Goal: Information Seeking & Learning: Check status

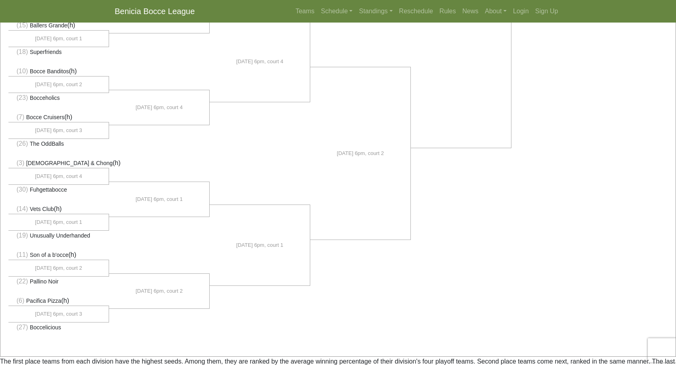
scroll to position [492, 0]
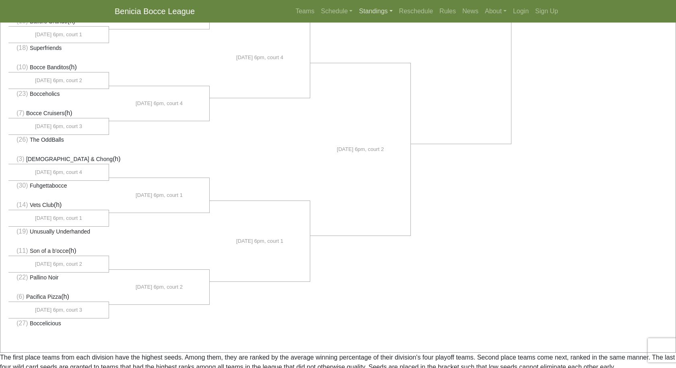
click at [375, 8] on link "Standings" at bounding box center [376, 11] width 40 height 16
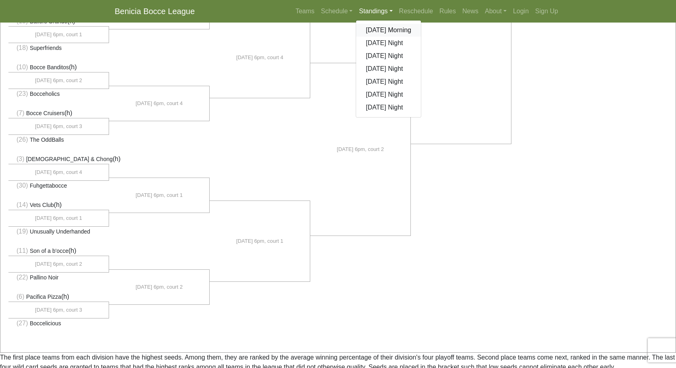
click at [377, 28] on link "[DATE] Morning" at bounding box center [388, 30] width 65 height 13
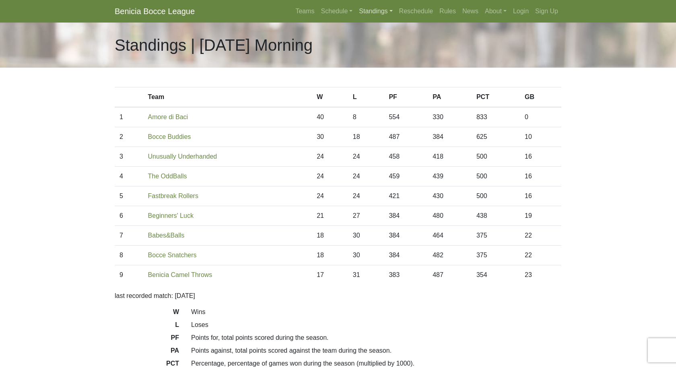
click at [363, 12] on link "Standings" at bounding box center [376, 11] width 40 height 16
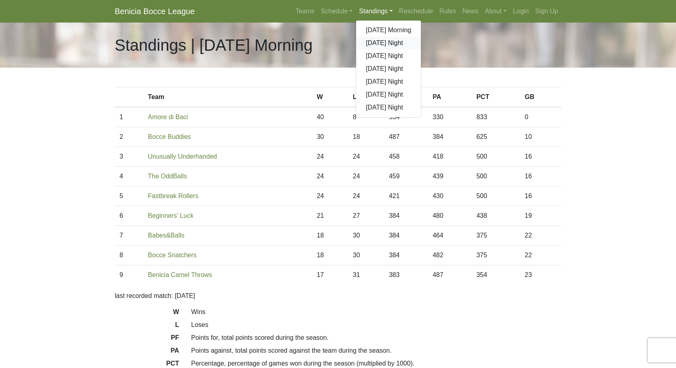
click at [368, 42] on link "[DATE] Night" at bounding box center [388, 43] width 65 height 13
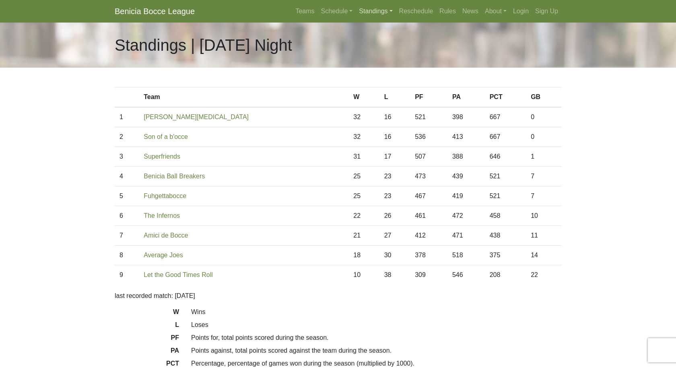
click at [363, 9] on link "Standings" at bounding box center [376, 11] width 40 height 16
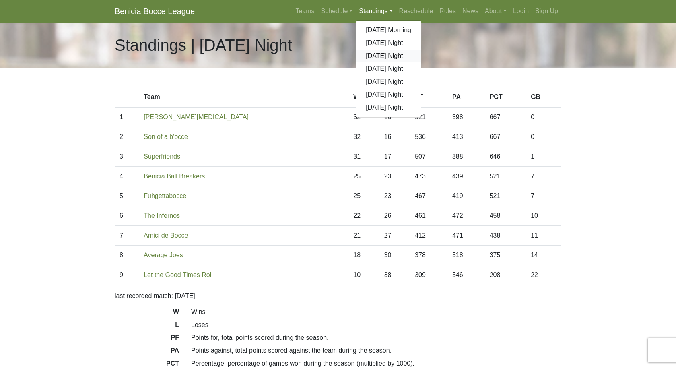
click at [372, 56] on link "[DATE] Night" at bounding box center [388, 55] width 65 height 13
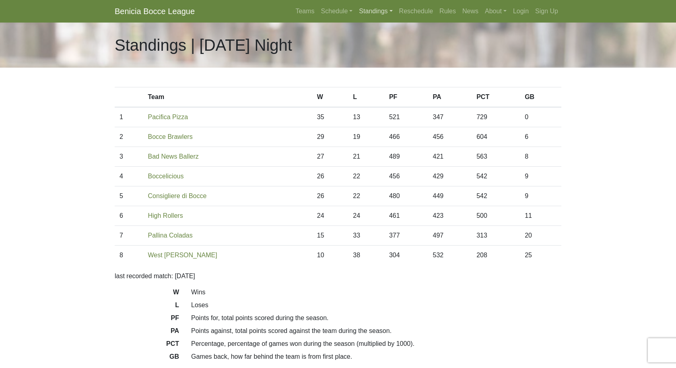
click at [373, 13] on link "Standings" at bounding box center [376, 11] width 40 height 16
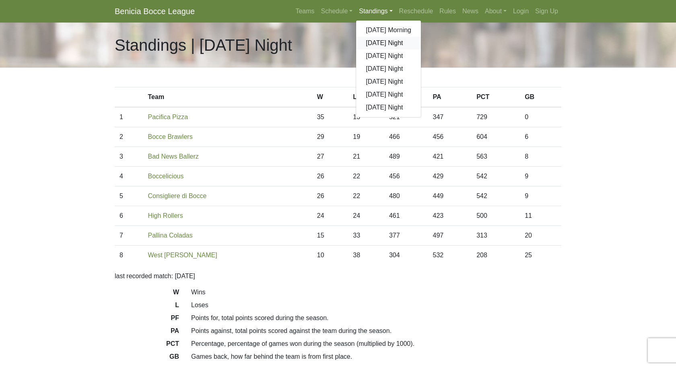
click at [374, 41] on link "[DATE] Night" at bounding box center [388, 43] width 65 height 13
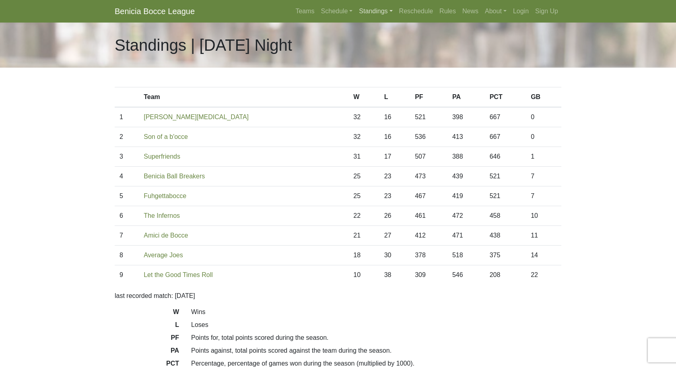
click at [365, 7] on link "Standings" at bounding box center [376, 11] width 40 height 16
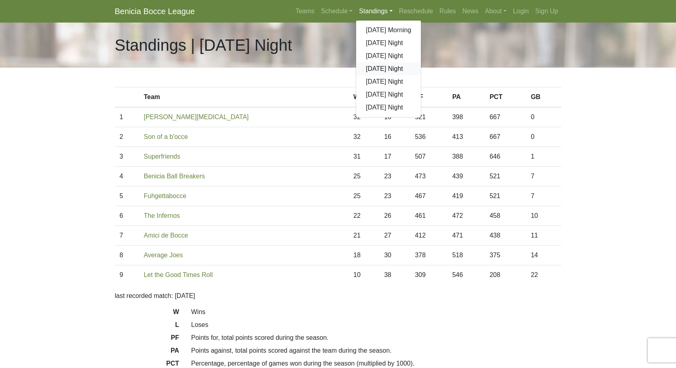
click at [368, 69] on link "[DATE] Night" at bounding box center [388, 68] width 65 height 13
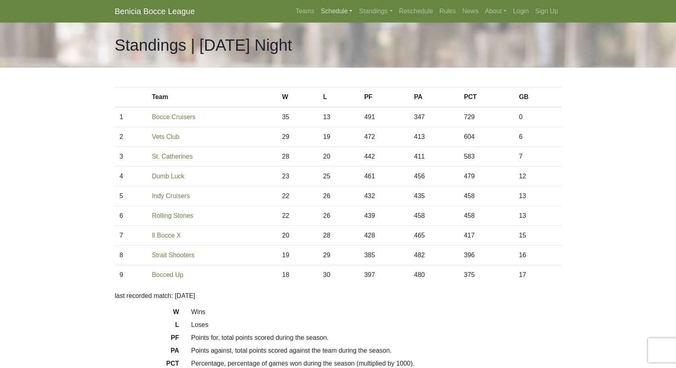
click at [328, 11] on link "Schedule" at bounding box center [337, 11] width 38 height 16
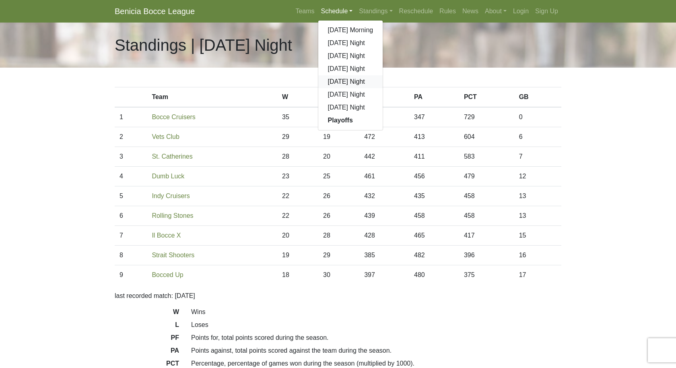
click at [341, 82] on link "[DATE] Night" at bounding box center [350, 81] width 65 height 13
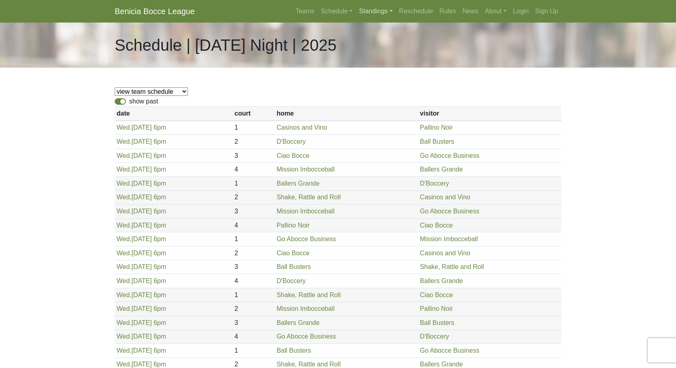
click at [364, 10] on link "Standings" at bounding box center [376, 11] width 40 height 16
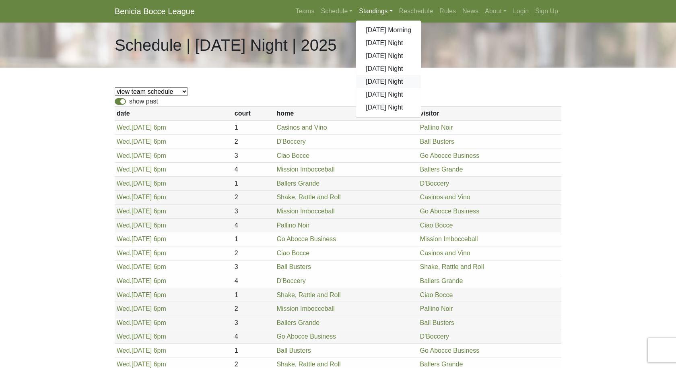
click at [381, 83] on link "[DATE] Night" at bounding box center [388, 81] width 65 height 13
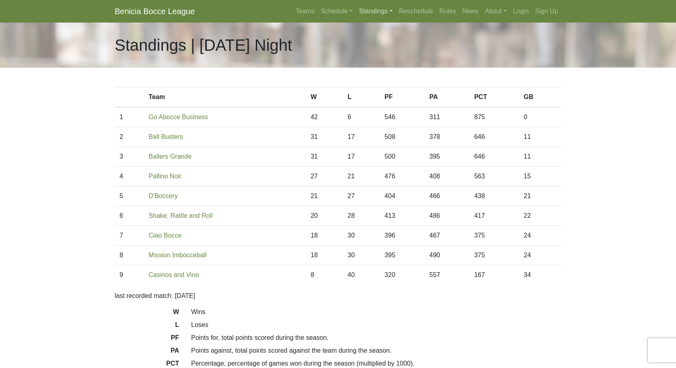
click at [369, 16] on link "Standings" at bounding box center [376, 11] width 40 height 16
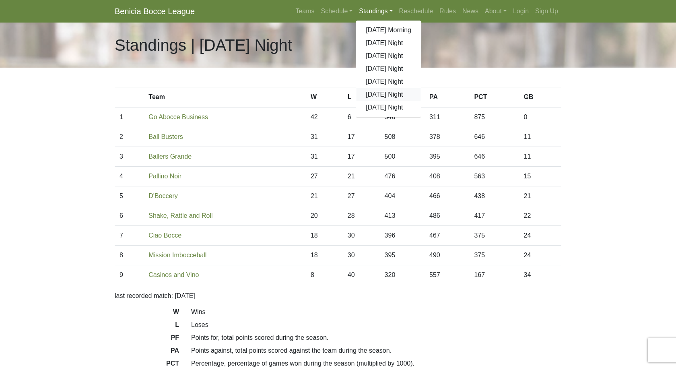
click at [375, 89] on link "[DATE] Night" at bounding box center [388, 94] width 65 height 13
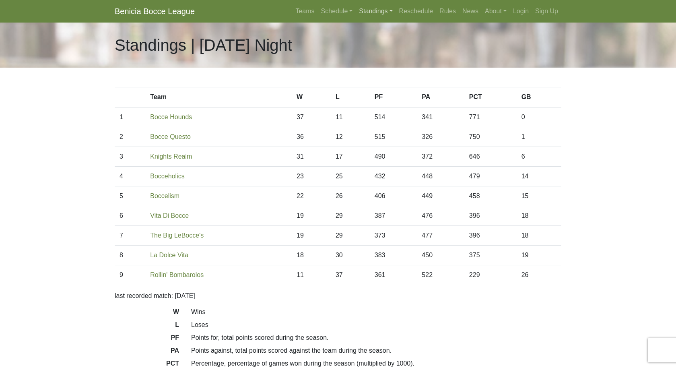
click at [367, 11] on link "Standings" at bounding box center [376, 11] width 40 height 16
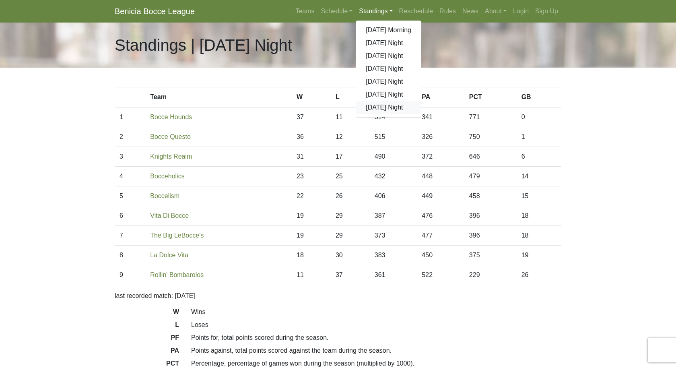
click at [381, 108] on link "[DATE] Night" at bounding box center [388, 107] width 65 height 13
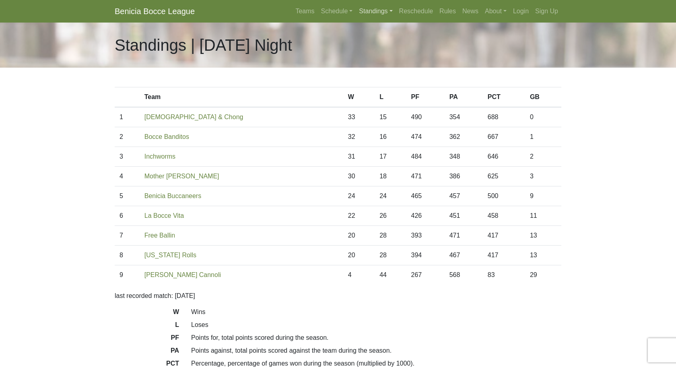
click at [374, 7] on link "Standings" at bounding box center [376, 11] width 40 height 16
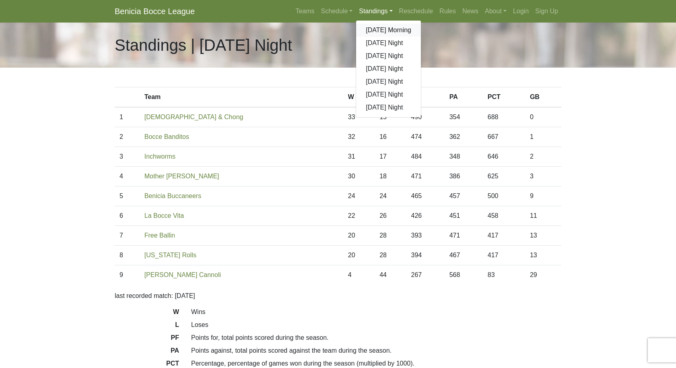
click at [373, 28] on link "[DATE] Morning" at bounding box center [388, 30] width 65 height 13
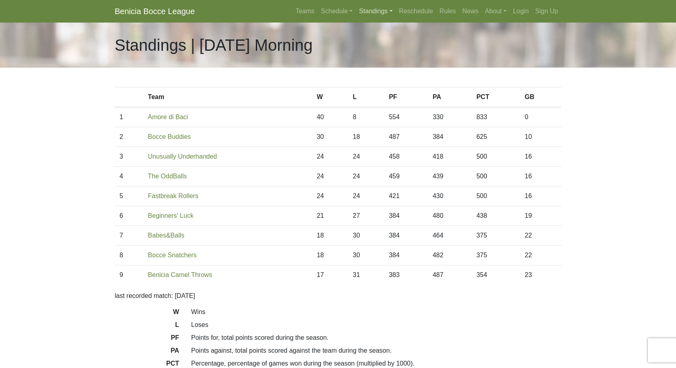
click at [369, 13] on link "Standings" at bounding box center [376, 11] width 40 height 16
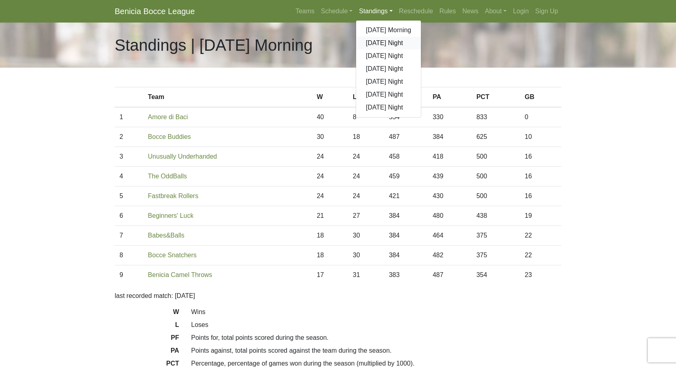
click at [371, 42] on link "[DATE] Night" at bounding box center [388, 43] width 65 height 13
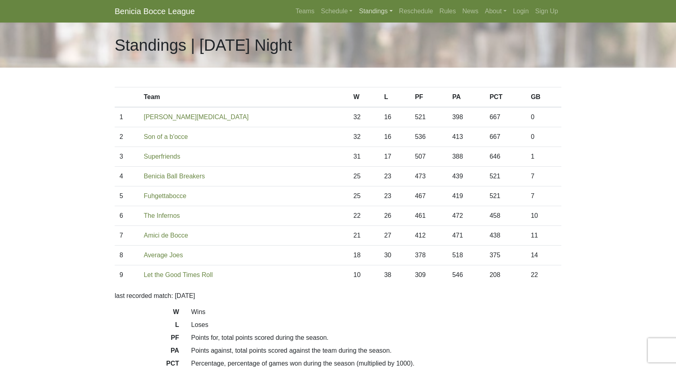
click at [370, 14] on link "Standings" at bounding box center [376, 11] width 40 height 16
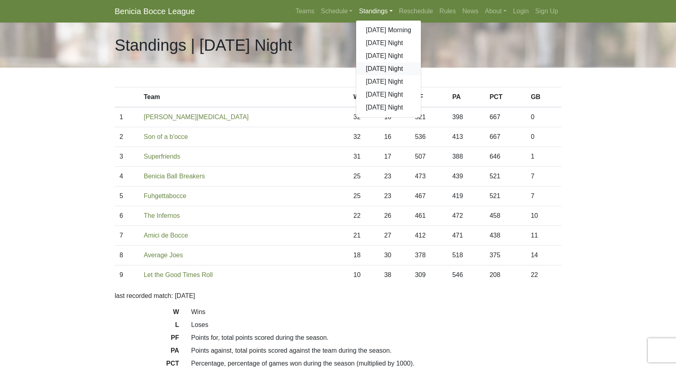
click at [372, 66] on link "[DATE] Night" at bounding box center [388, 68] width 65 height 13
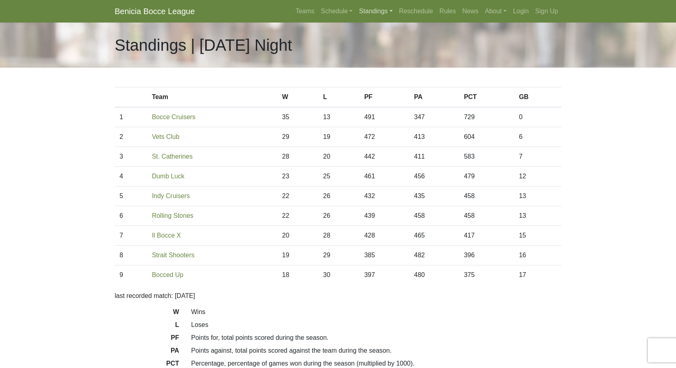
click at [368, 13] on link "Standings" at bounding box center [376, 11] width 40 height 16
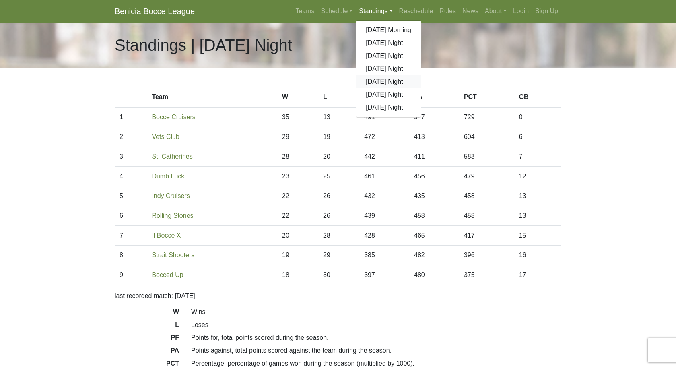
click at [371, 82] on link "[DATE] Night" at bounding box center [388, 81] width 65 height 13
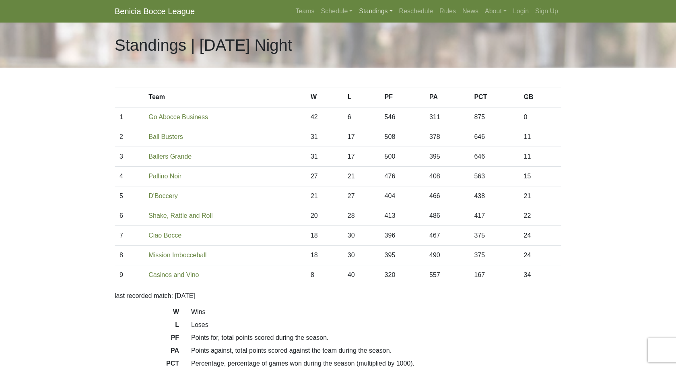
click at [361, 10] on link "Standings" at bounding box center [376, 11] width 40 height 16
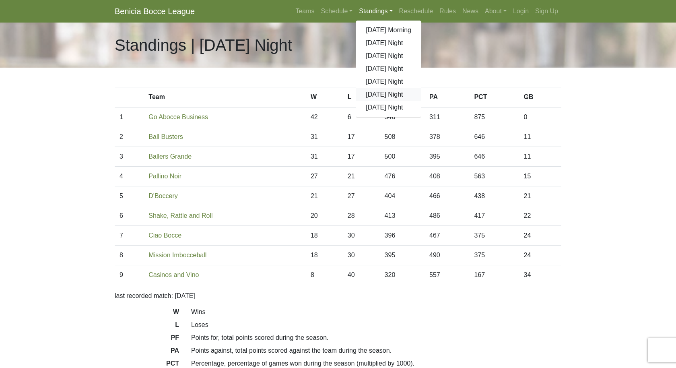
click at [366, 90] on link "[DATE] Night" at bounding box center [388, 94] width 65 height 13
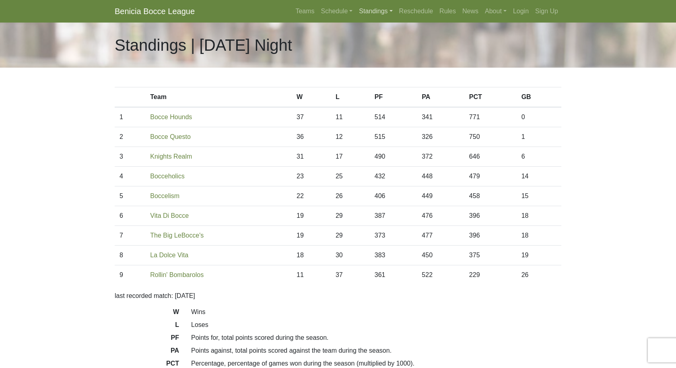
click at [372, 12] on link "Standings" at bounding box center [376, 11] width 40 height 16
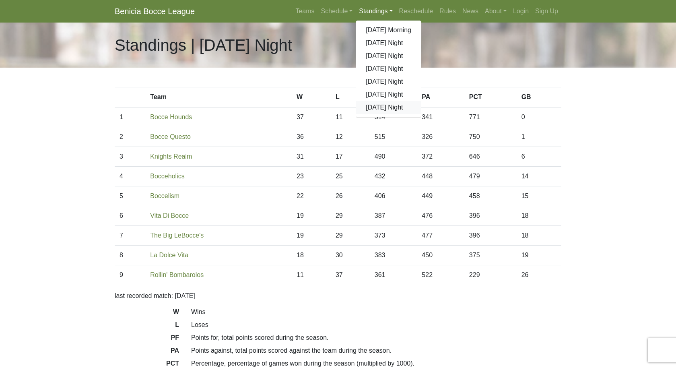
click at [375, 106] on link "[DATE] Night" at bounding box center [388, 107] width 65 height 13
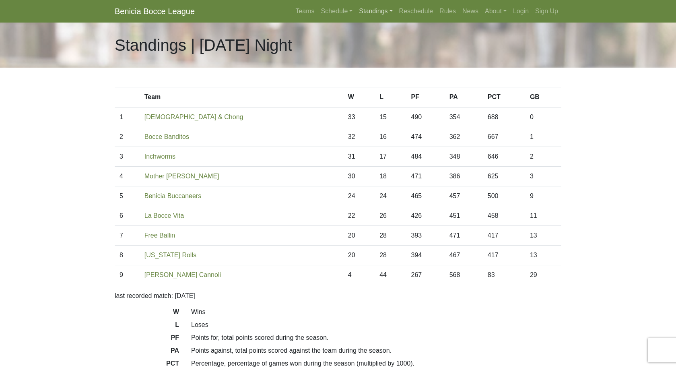
click at [373, 8] on link "Standings" at bounding box center [376, 11] width 40 height 16
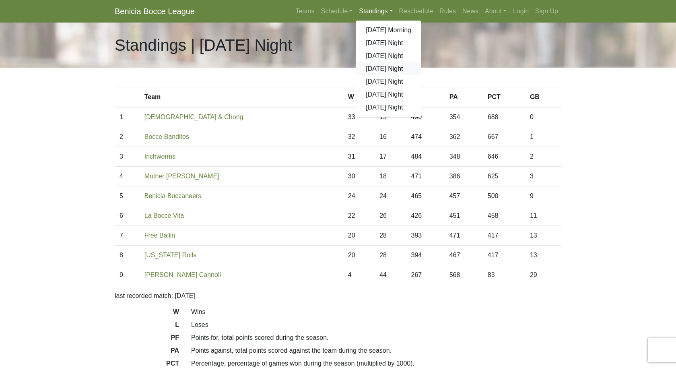
click at [368, 64] on link "[DATE] Night" at bounding box center [388, 68] width 65 height 13
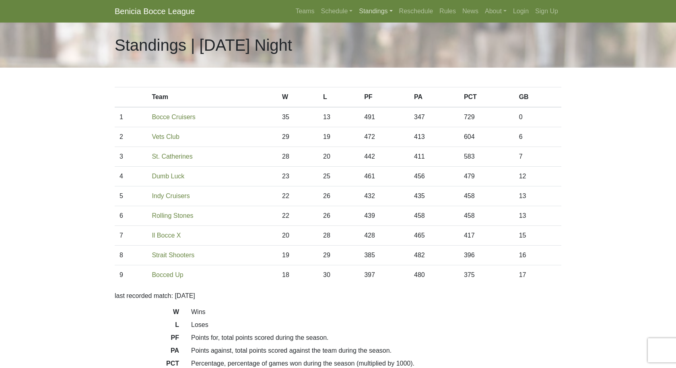
click at [371, 9] on link "Standings" at bounding box center [376, 11] width 40 height 16
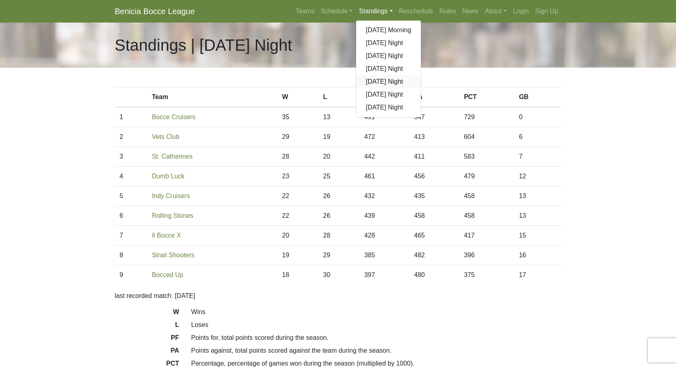
click at [375, 82] on link "[DATE] Night" at bounding box center [388, 81] width 65 height 13
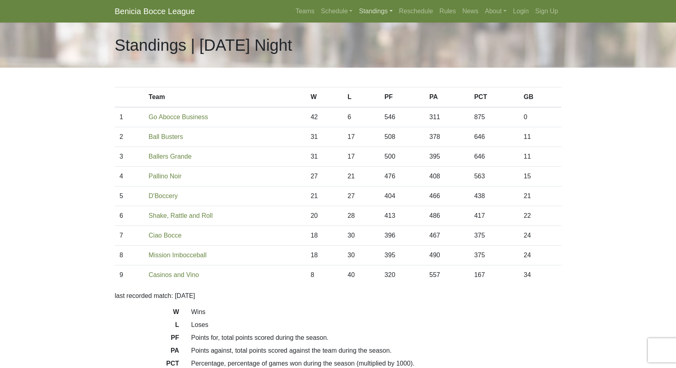
click at [372, 14] on link "Standings" at bounding box center [376, 11] width 40 height 16
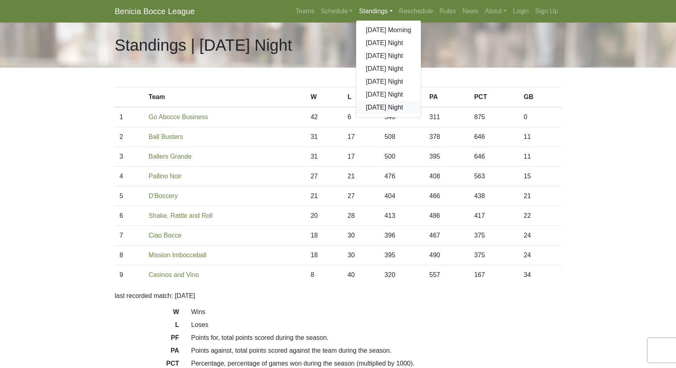
click at [369, 104] on link "[DATE] Night" at bounding box center [388, 107] width 65 height 13
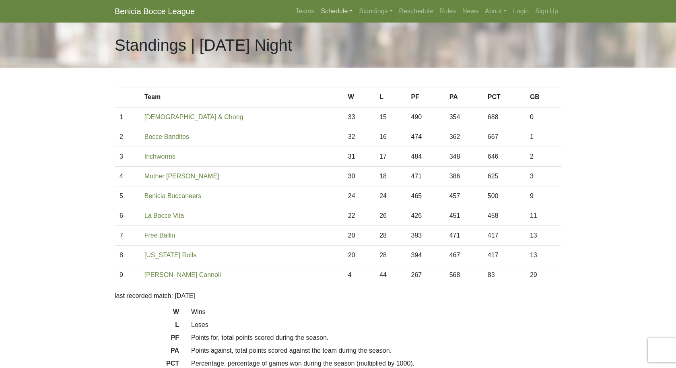
click at [335, 15] on link "Schedule" at bounding box center [337, 11] width 38 height 16
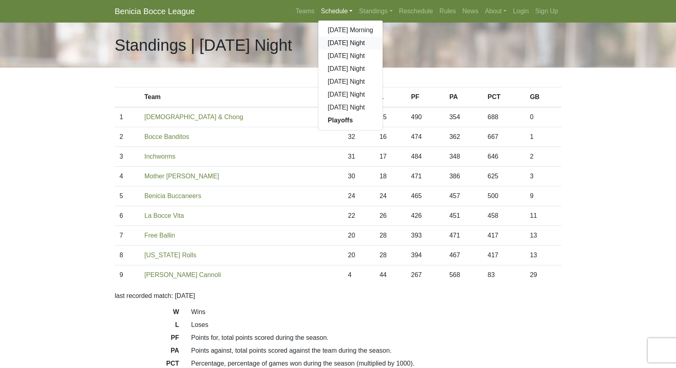
click at [343, 38] on link "[DATE] Night" at bounding box center [350, 43] width 65 height 13
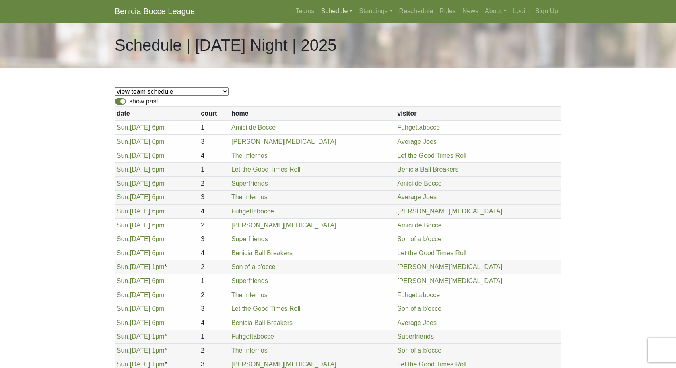
click at [329, 15] on link "Schedule" at bounding box center [337, 11] width 38 height 16
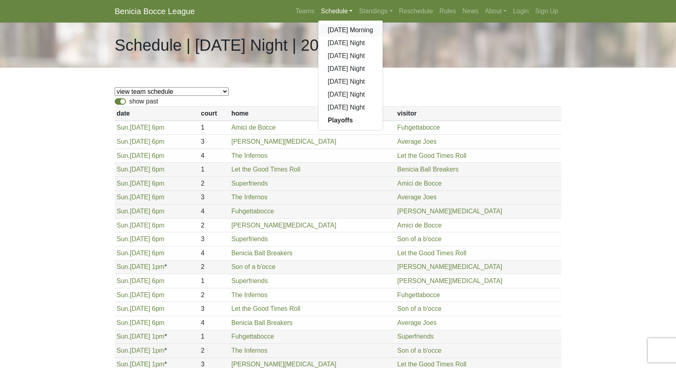
click at [332, 29] on link "[DATE] Morning" at bounding box center [350, 30] width 65 height 13
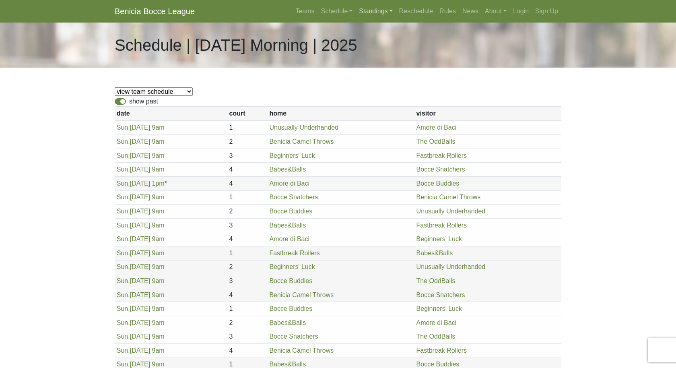
click at [368, 10] on link "Standings" at bounding box center [376, 11] width 40 height 16
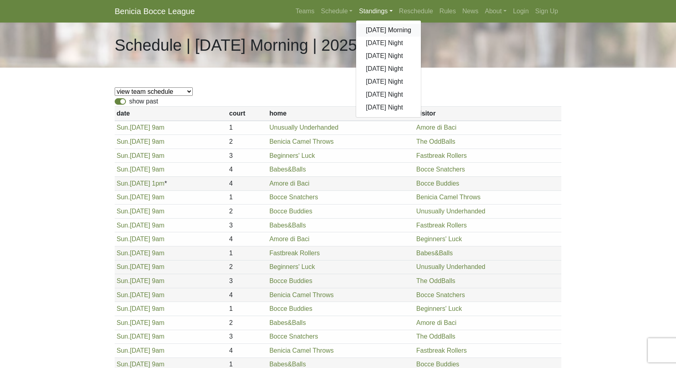
click at [369, 28] on link "[DATE] Morning" at bounding box center [388, 30] width 65 height 13
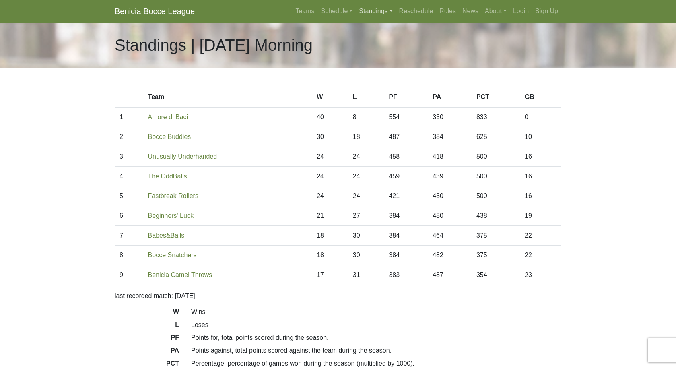
click at [371, 11] on link "Standings" at bounding box center [376, 11] width 40 height 16
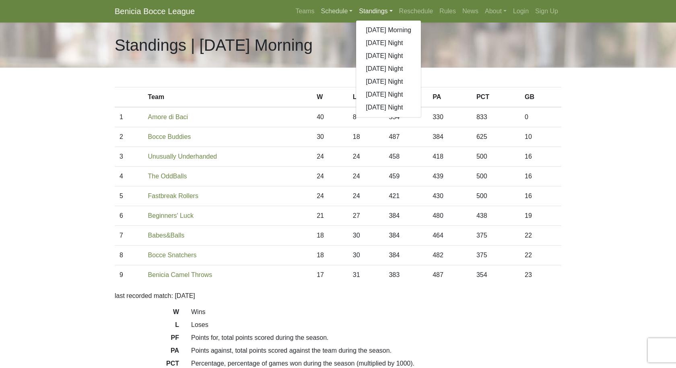
click at [324, 8] on link "Schedule" at bounding box center [337, 11] width 38 height 16
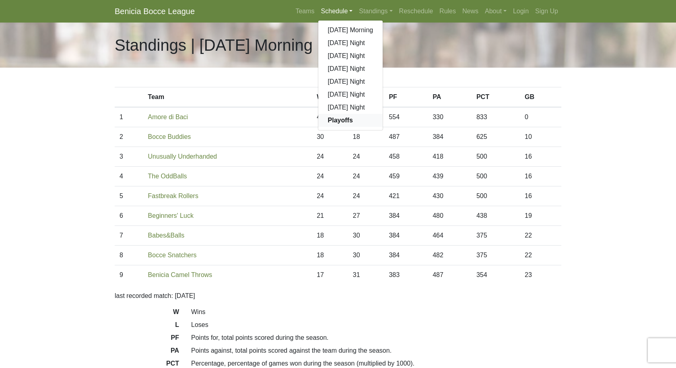
click at [336, 120] on strong "Playoffs" at bounding box center [340, 120] width 25 height 7
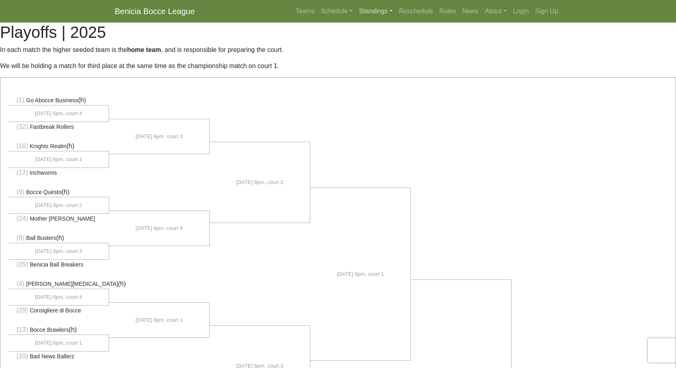
click at [358, 8] on link "Standings" at bounding box center [376, 11] width 40 height 16
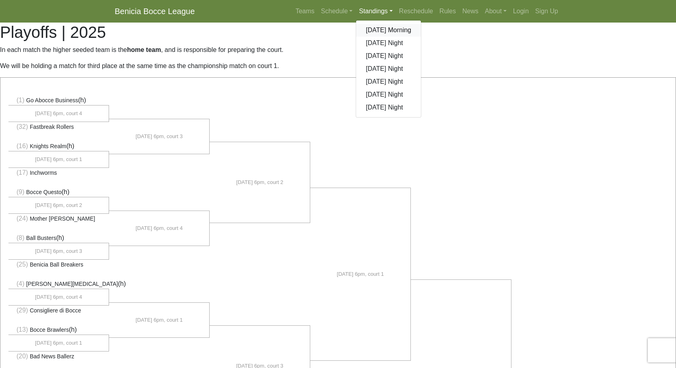
click at [367, 30] on link "[DATE] Morning" at bounding box center [388, 30] width 65 height 13
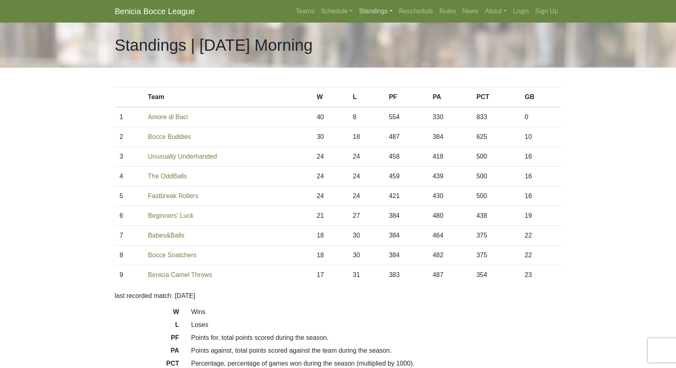
click at [371, 6] on link "Standings" at bounding box center [376, 11] width 40 height 16
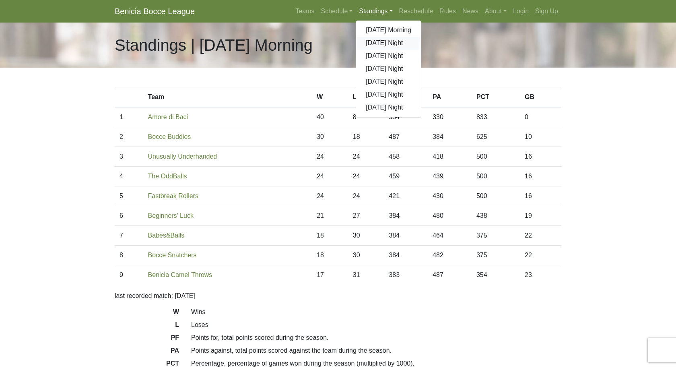
click at [372, 44] on link "[DATE] Night" at bounding box center [388, 43] width 65 height 13
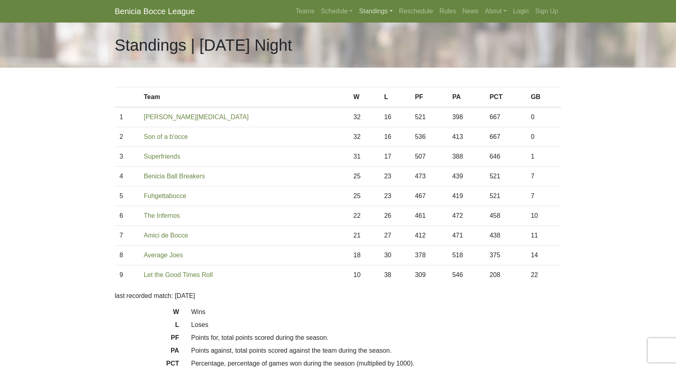
click at [380, 10] on link "Standings" at bounding box center [376, 11] width 40 height 16
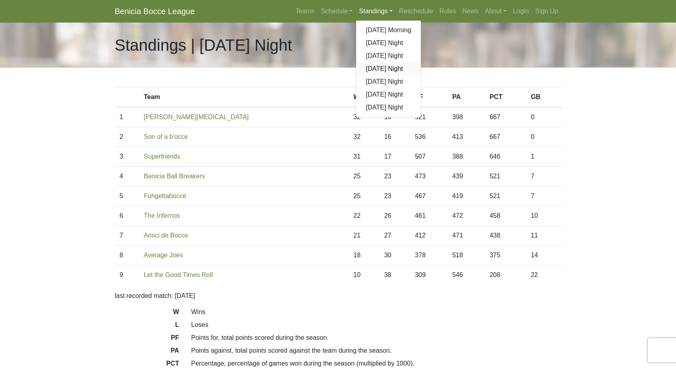
click at [380, 66] on link "[DATE] Night" at bounding box center [388, 68] width 65 height 13
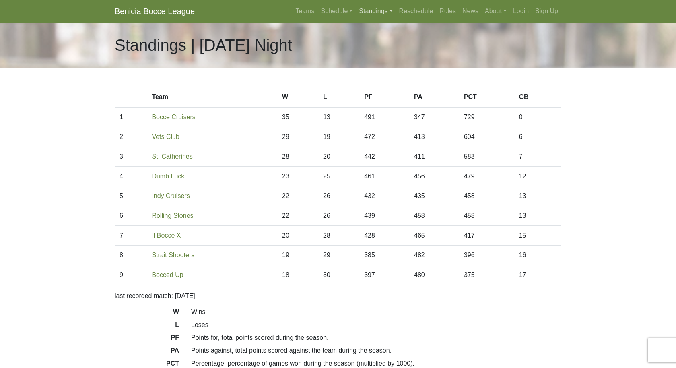
click at [371, 12] on link "Standings" at bounding box center [376, 11] width 40 height 16
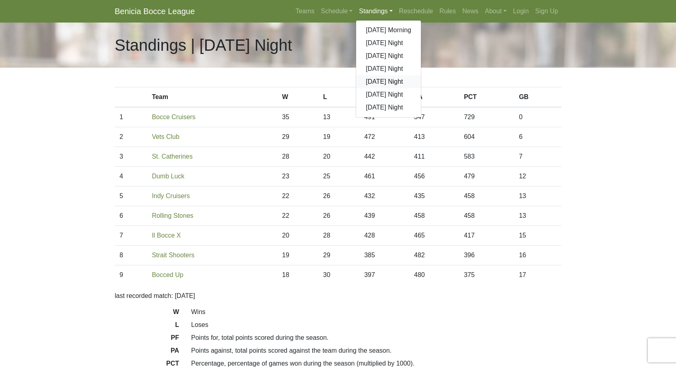
click at [371, 80] on link "[DATE] Night" at bounding box center [388, 81] width 65 height 13
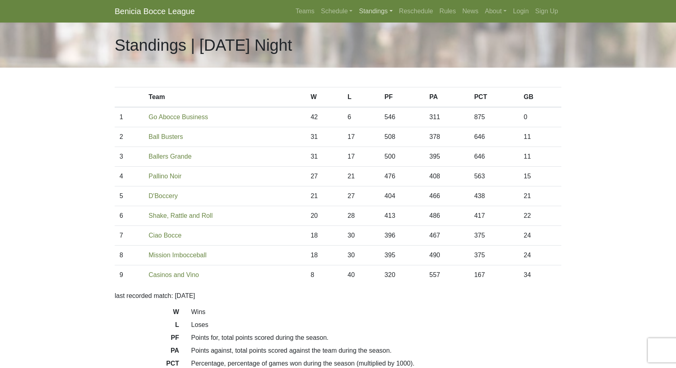
click at [375, 8] on link "Standings" at bounding box center [376, 11] width 40 height 16
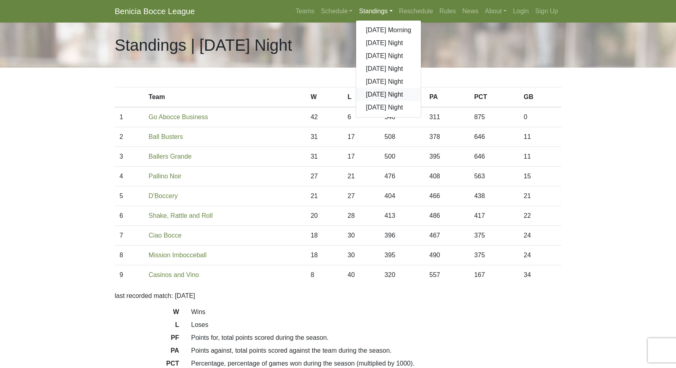
click at [364, 95] on link "[DATE] Night" at bounding box center [388, 94] width 65 height 13
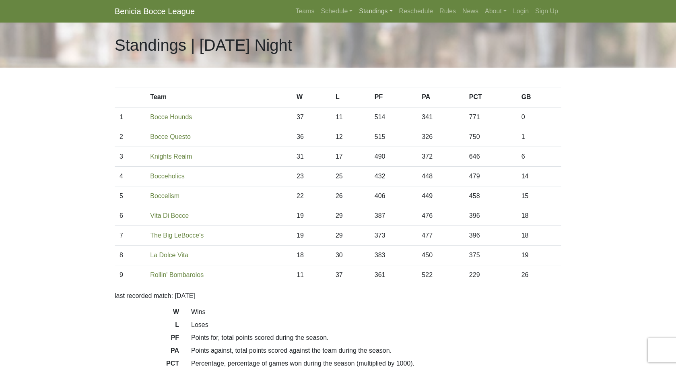
click at [376, 11] on link "Standings" at bounding box center [376, 11] width 40 height 16
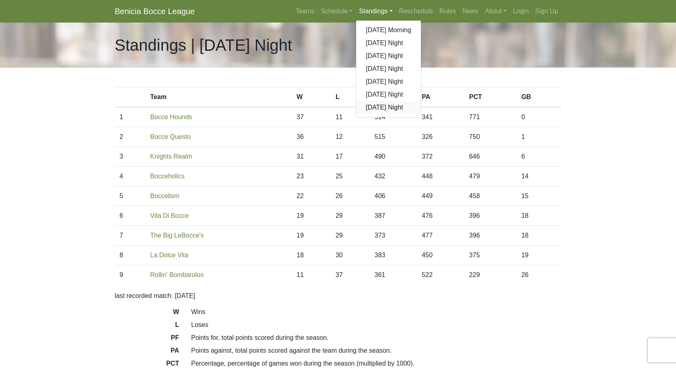
click at [371, 105] on link "[DATE] Night" at bounding box center [388, 107] width 65 height 13
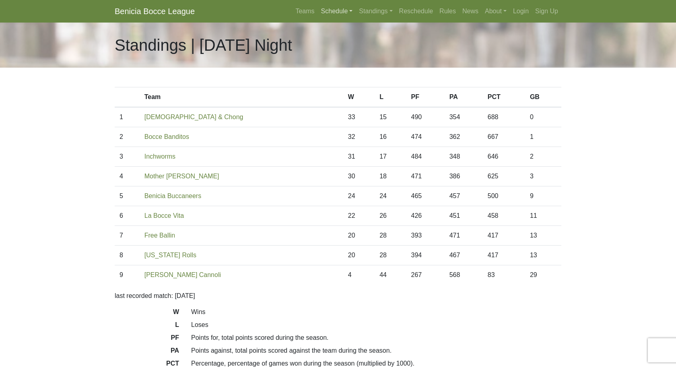
click at [329, 12] on link "Schedule" at bounding box center [337, 11] width 38 height 16
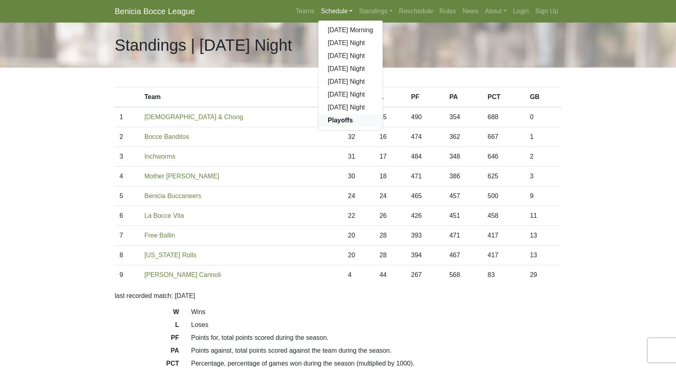
click at [341, 121] on strong "Playoffs" at bounding box center [340, 120] width 25 height 7
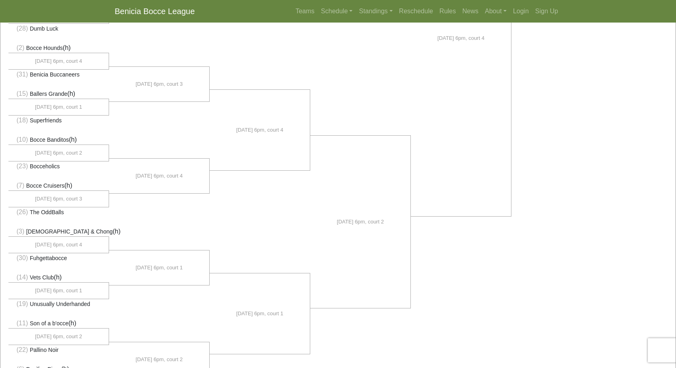
scroll to position [419, 0]
click at [377, 12] on link "Standings" at bounding box center [376, 11] width 40 height 16
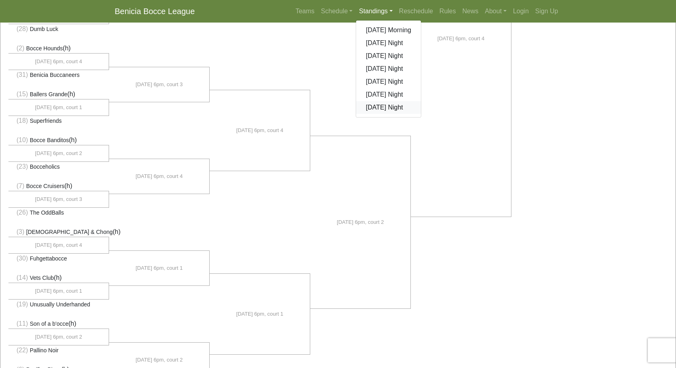
click at [372, 105] on link "[DATE] Night" at bounding box center [388, 107] width 65 height 13
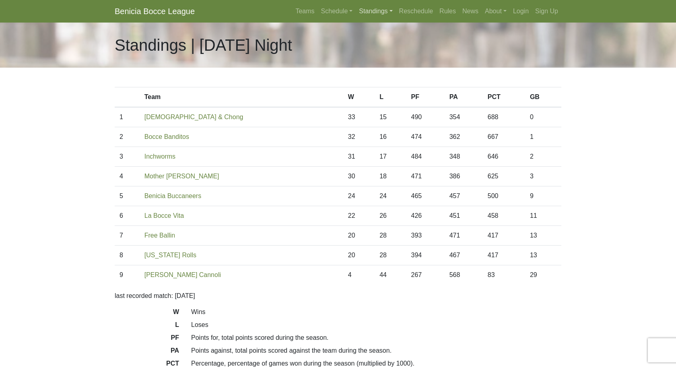
click at [374, 13] on link "Standings" at bounding box center [376, 11] width 40 height 16
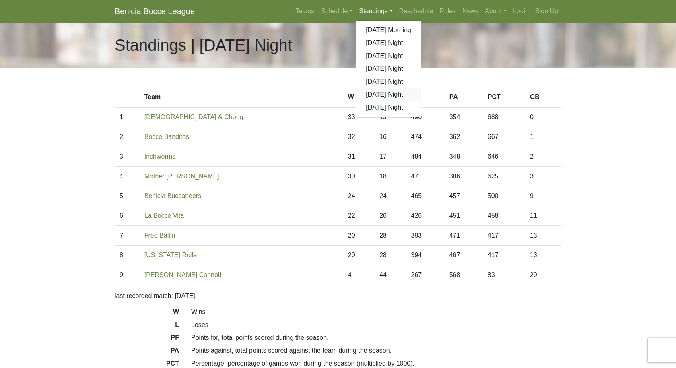
click at [375, 91] on link "[DATE] Night" at bounding box center [388, 94] width 65 height 13
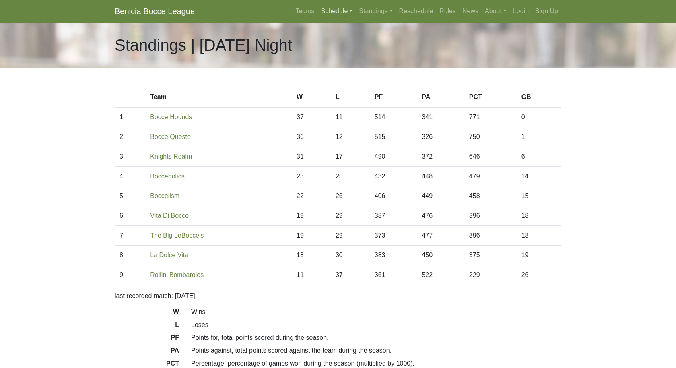
click at [327, 9] on link "Schedule" at bounding box center [337, 11] width 38 height 16
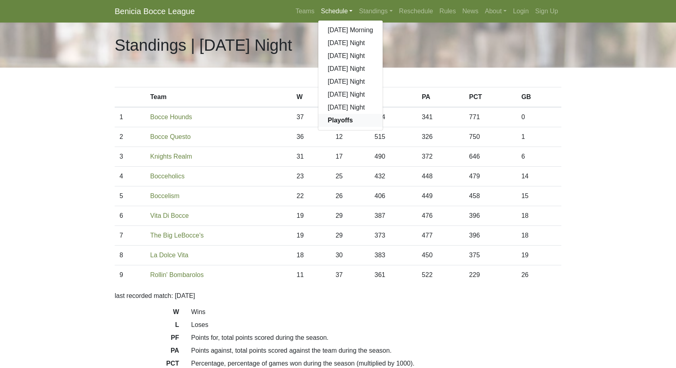
click at [332, 125] on link "Playoffs" at bounding box center [350, 120] width 65 height 13
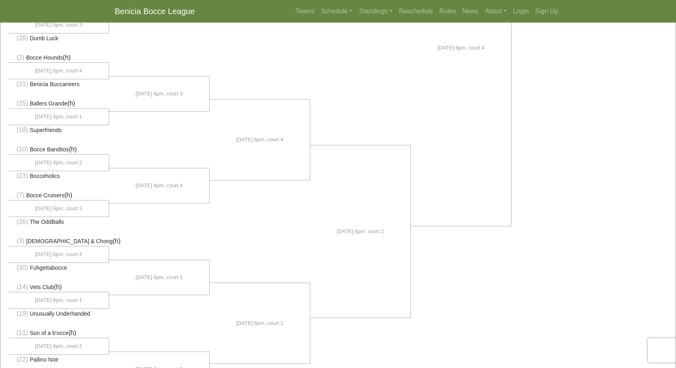
scroll to position [412, 0]
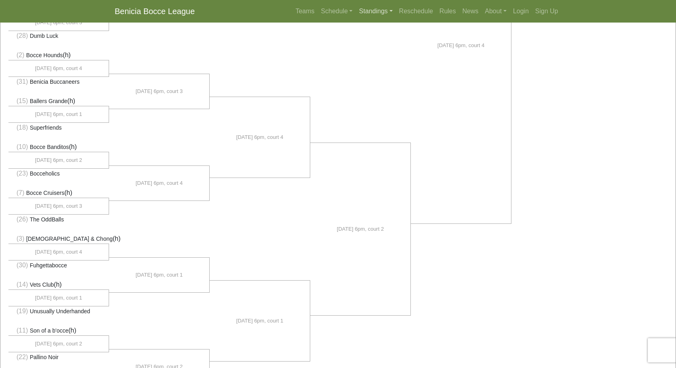
click at [368, 8] on link "Standings" at bounding box center [376, 11] width 40 height 16
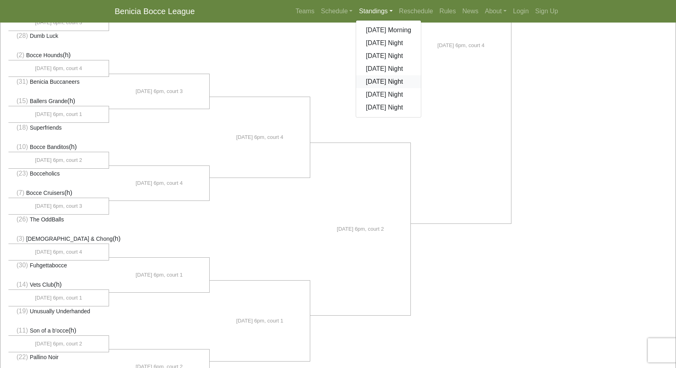
click at [378, 86] on link "[DATE] Night" at bounding box center [388, 81] width 65 height 13
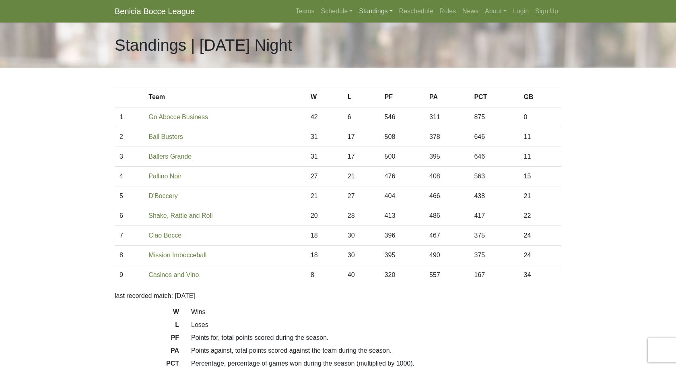
click at [369, 14] on link "Standings" at bounding box center [376, 11] width 40 height 16
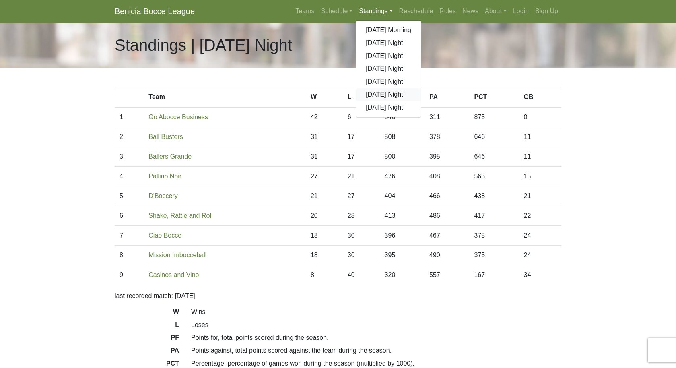
click at [377, 90] on link "[DATE] Night" at bounding box center [388, 94] width 65 height 13
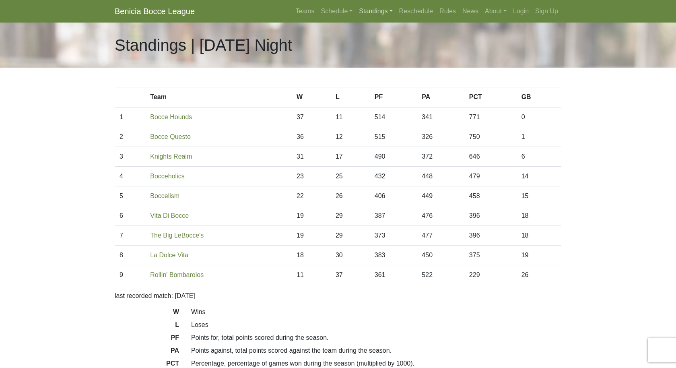
click at [368, 8] on link "Standings" at bounding box center [376, 11] width 40 height 16
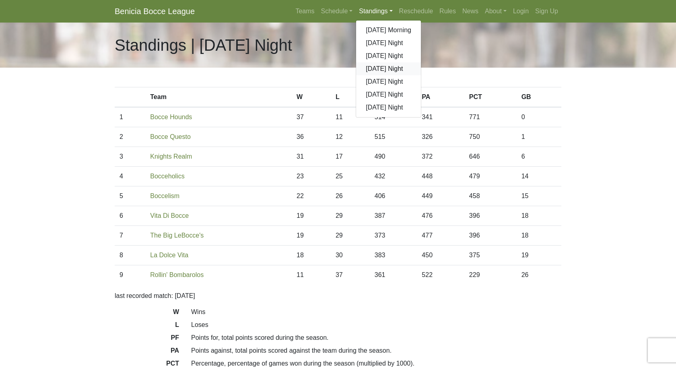
click at [372, 70] on link "[DATE] Night" at bounding box center [388, 68] width 65 height 13
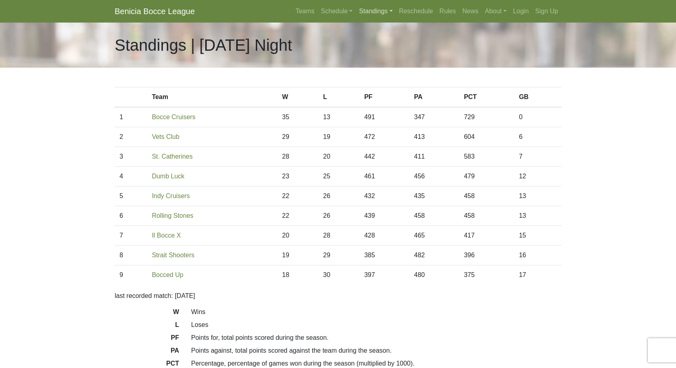
click at [375, 9] on link "Standings" at bounding box center [376, 11] width 40 height 16
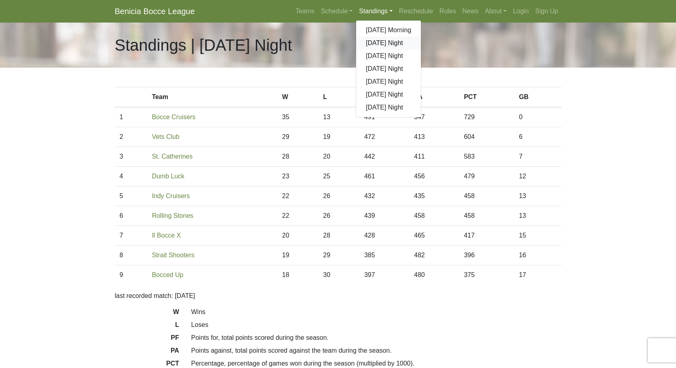
click at [375, 45] on link "[DATE] Night" at bounding box center [388, 43] width 65 height 13
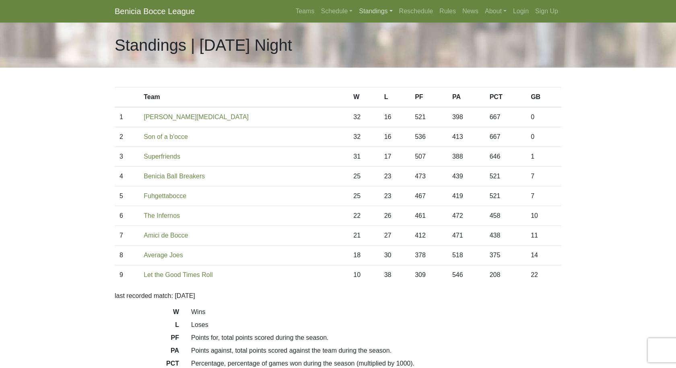
click at [367, 14] on link "Standings" at bounding box center [376, 11] width 40 height 16
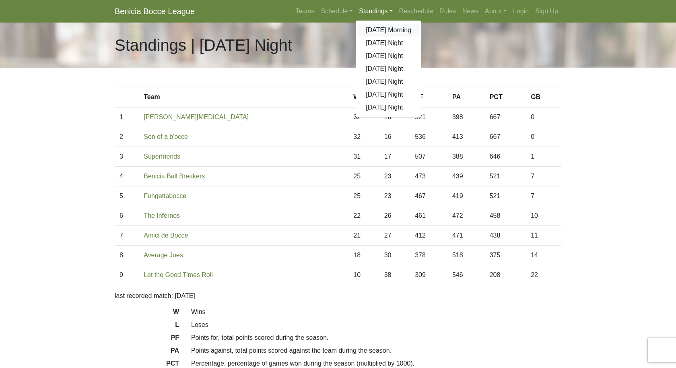
click at [369, 31] on link "[DATE] Morning" at bounding box center [388, 30] width 65 height 13
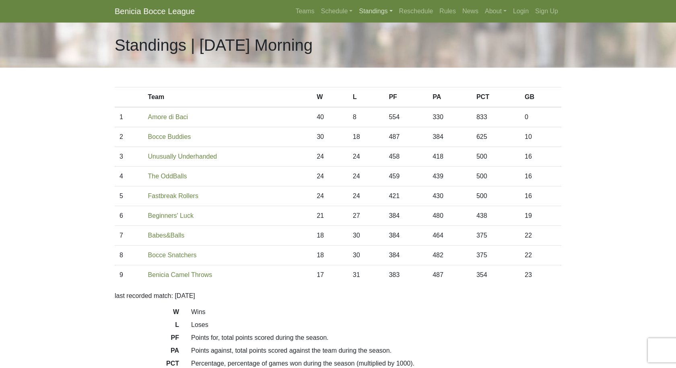
click at [365, 14] on link "Standings" at bounding box center [376, 11] width 40 height 16
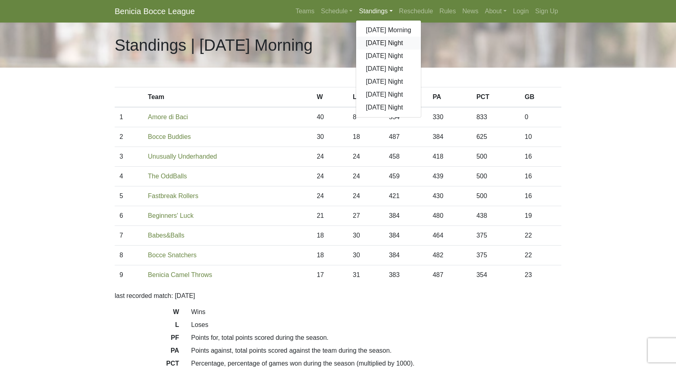
click at [375, 46] on link "[DATE] Night" at bounding box center [388, 43] width 65 height 13
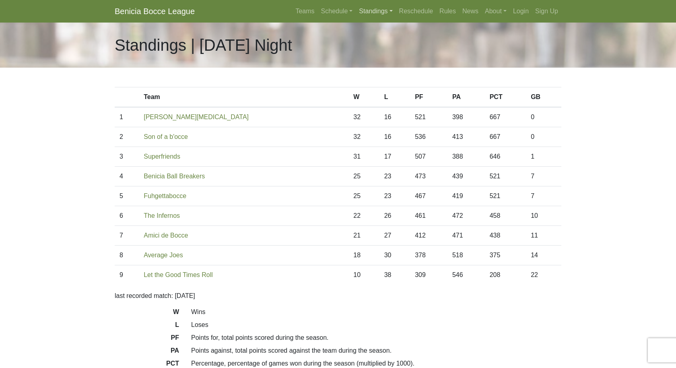
click at [372, 13] on link "Standings" at bounding box center [376, 11] width 40 height 16
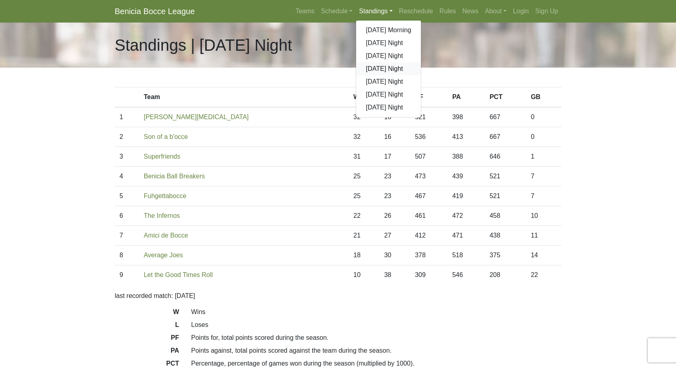
click at [375, 67] on link "[DATE] Night" at bounding box center [388, 68] width 65 height 13
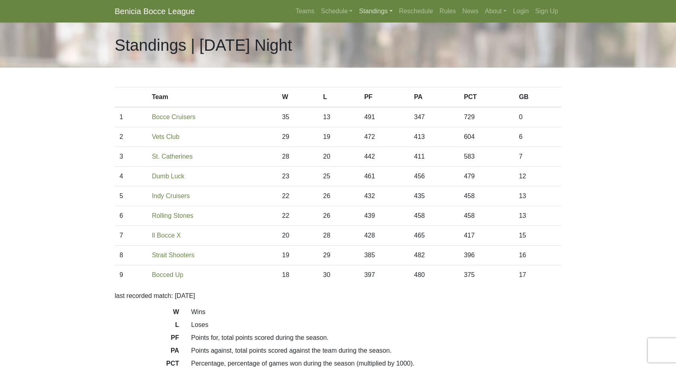
click at [367, 15] on link "Standings" at bounding box center [376, 11] width 40 height 16
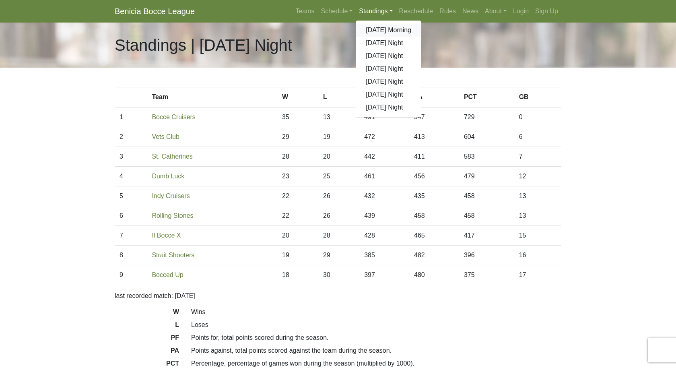
click at [370, 29] on link "[DATE] Morning" at bounding box center [388, 30] width 65 height 13
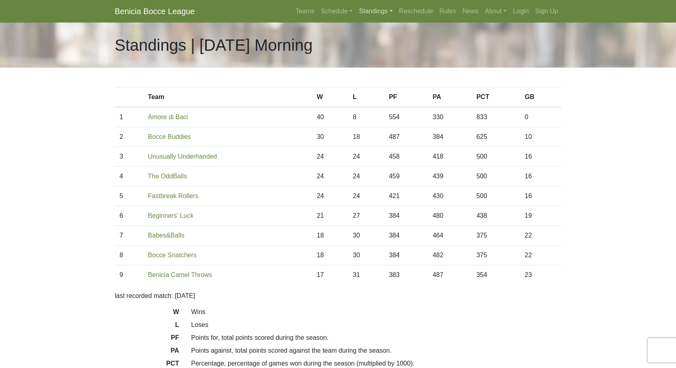
click at [367, 11] on link "Standings" at bounding box center [376, 11] width 40 height 16
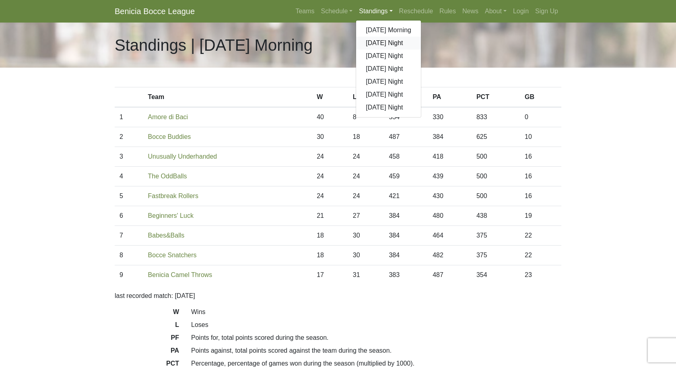
click at [371, 43] on link "[DATE] Night" at bounding box center [388, 43] width 65 height 13
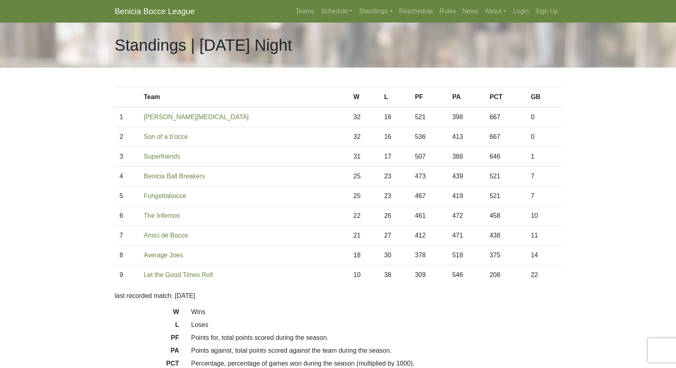
click at [374, 22] on nav "Benicia Bocce League Teams Schedule [DATE] Morning [DATE] Night [DATE] Night [D…" at bounding box center [338, 11] width 676 height 23
click at [375, 14] on link "Standings" at bounding box center [376, 11] width 40 height 16
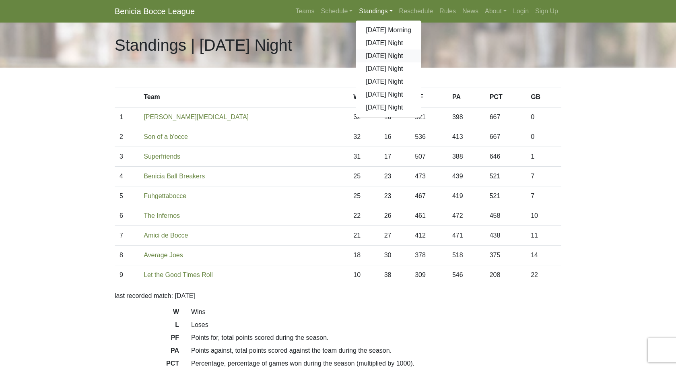
click at [377, 56] on link "[DATE] Night" at bounding box center [388, 55] width 65 height 13
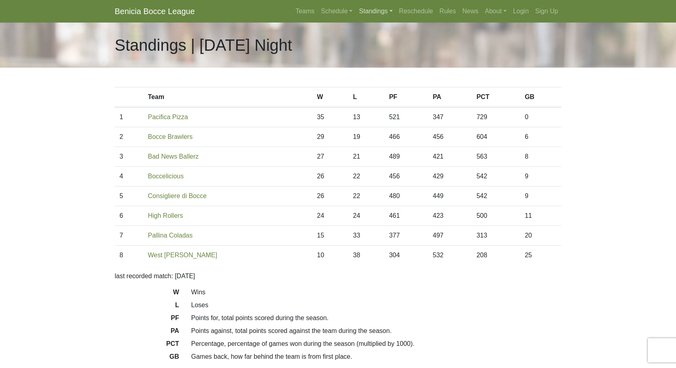
click at [373, 14] on link "Standings" at bounding box center [376, 11] width 40 height 16
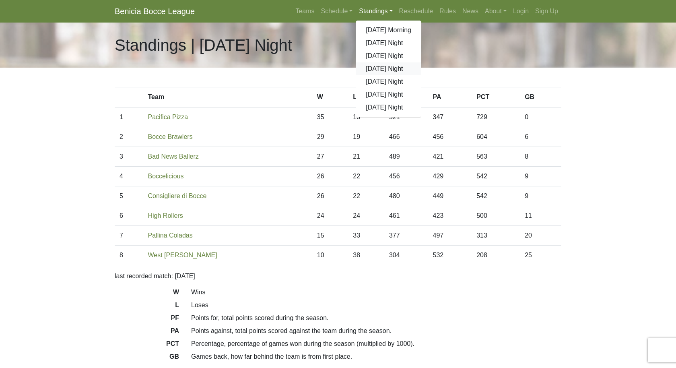
click at [376, 69] on link "[DATE] Night" at bounding box center [388, 68] width 65 height 13
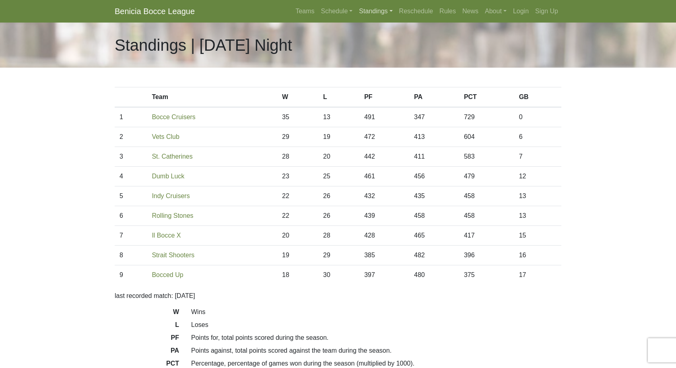
click at [370, 12] on link "Standings" at bounding box center [376, 11] width 40 height 16
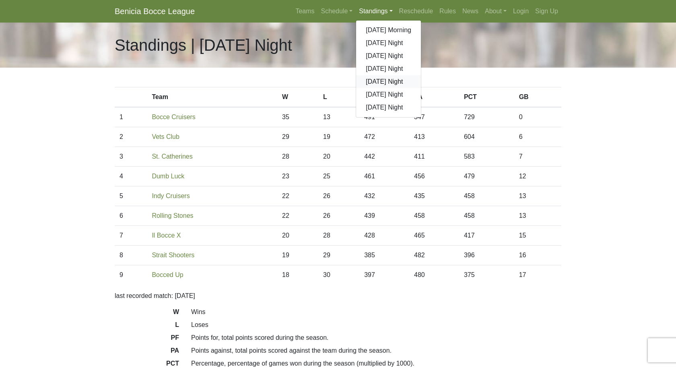
click at [371, 81] on link "[DATE] Night" at bounding box center [388, 81] width 65 height 13
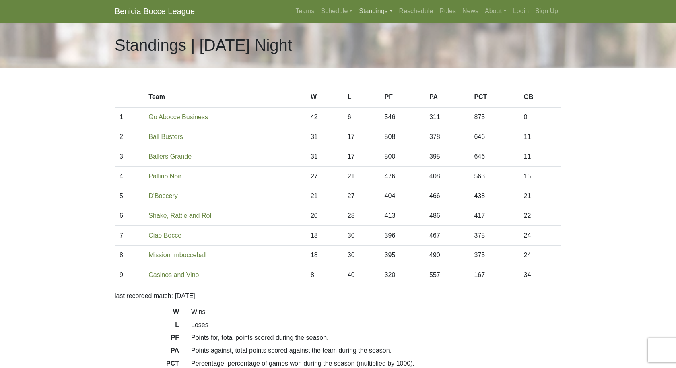
click at [375, 10] on link "Standings" at bounding box center [376, 11] width 40 height 16
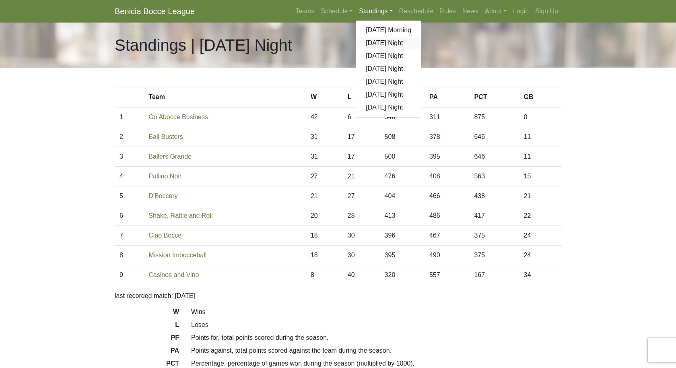
click at [374, 45] on link "[DATE] Night" at bounding box center [388, 43] width 65 height 13
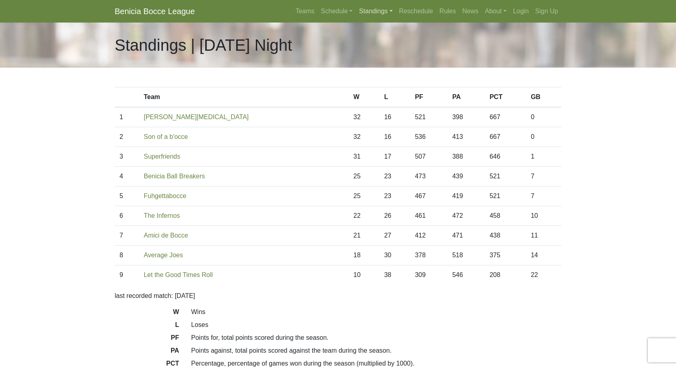
click at [373, 14] on link "Standings" at bounding box center [376, 11] width 40 height 16
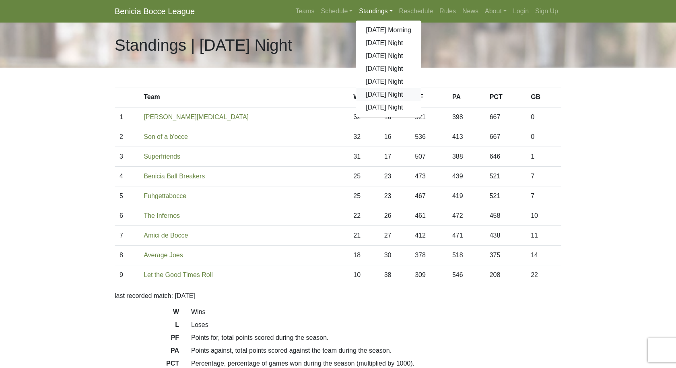
click at [375, 92] on link "[DATE] Night" at bounding box center [388, 94] width 65 height 13
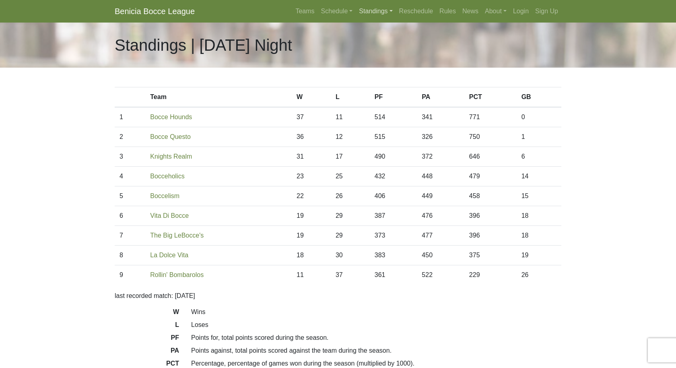
click at [372, 14] on link "Standings" at bounding box center [376, 11] width 40 height 16
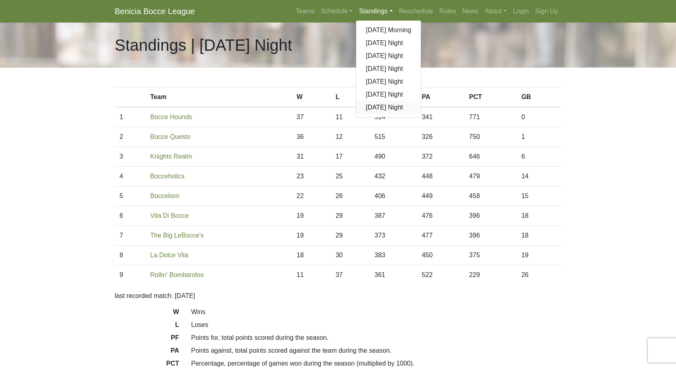
click at [375, 105] on link "[DATE] Night" at bounding box center [388, 107] width 65 height 13
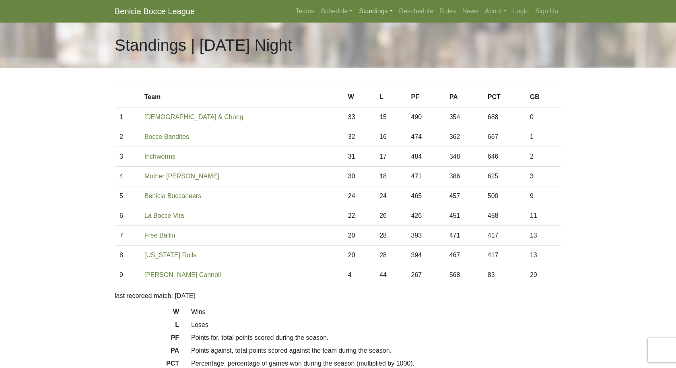
click at [365, 12] on link "Standings" at bounding box center [376, 11] width 40 height 16
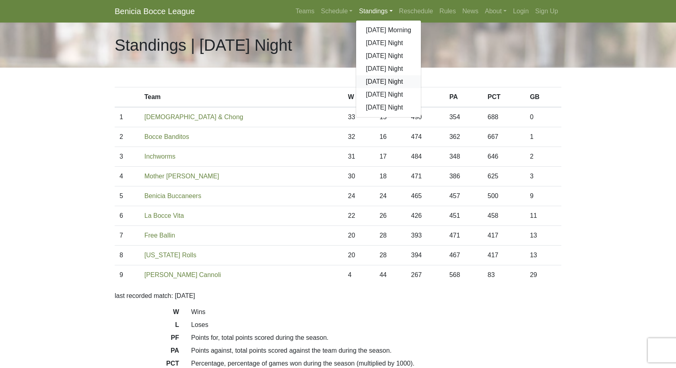
click at [368, 78] on link "[DATE] Night" at bounding box center [388, 81] width 65 height 13
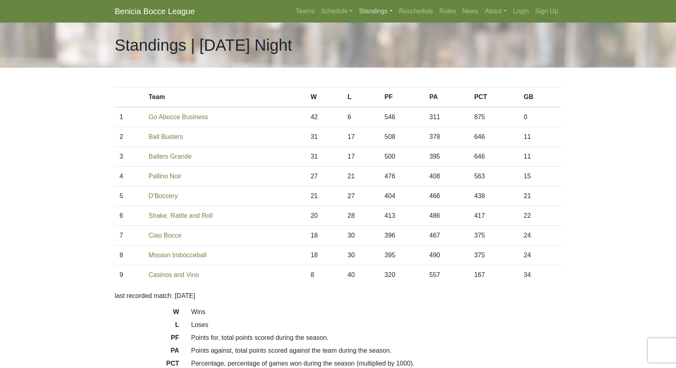
click at [370, 13] on link "Standings" at bounding box center [376, 11] width 40 height 16
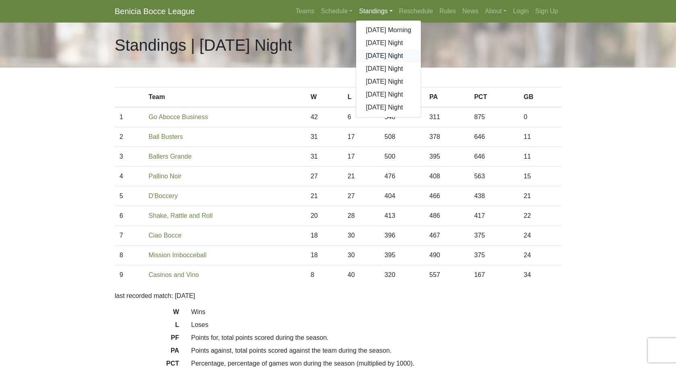
click at [373, 56] on link "[DATE] Night" at bounding box center [388, 55] width 65 height 13
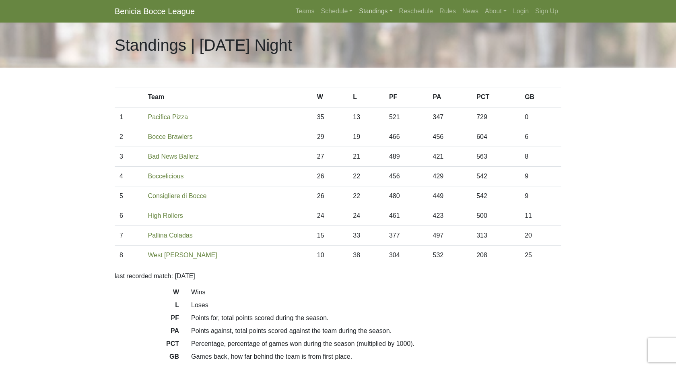
click at [375, 7] on link "Standings" at bounding box center [376, 11] width 40 height 16
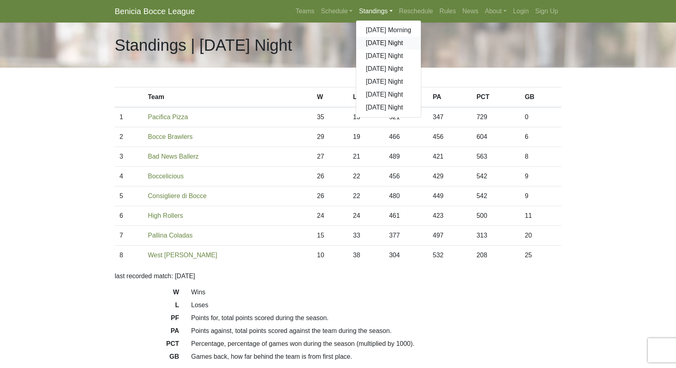
click at [373, 45] on link "[DATE] Night" at bounding box center [388, 43] width 65 height 13
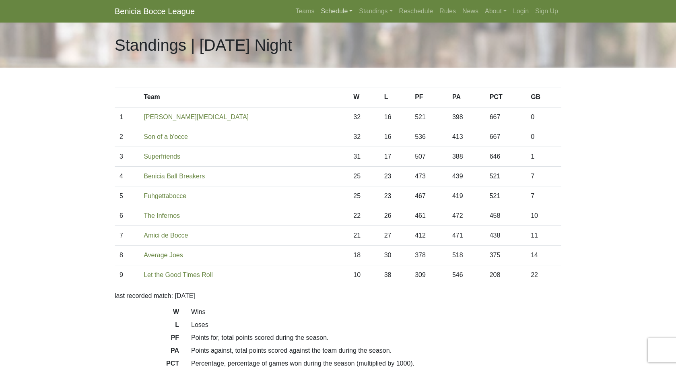
click at [331, 14] on link "Schedule" at bounding box center [337, 11] width 38 height 16
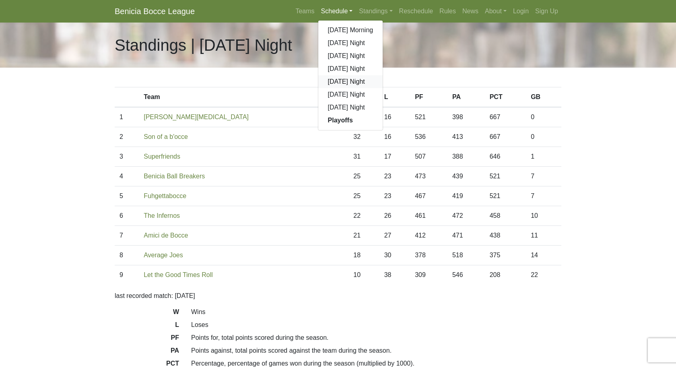
click at [329, 82] on link "[DATE] Night" at bounding box center [350, 81] width 65 height 13
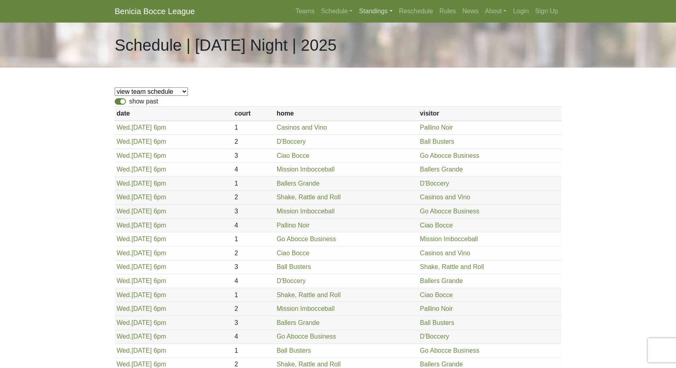
click at [368, 16] on link "Standings" at bounding box center [376, 11] width 40 height 16
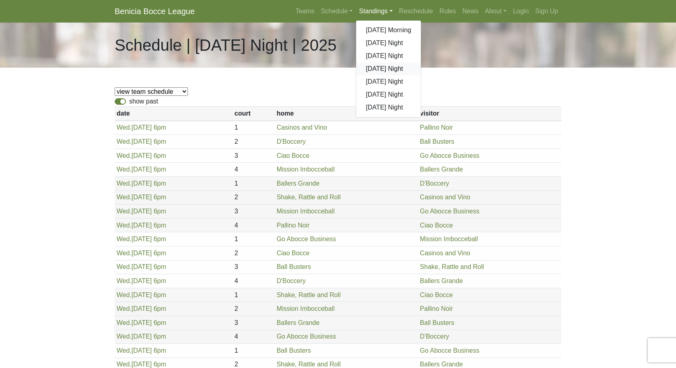
click at [375, 70] on link "[DATE] Night" at bounding box center [388, 68] width 65 height 13
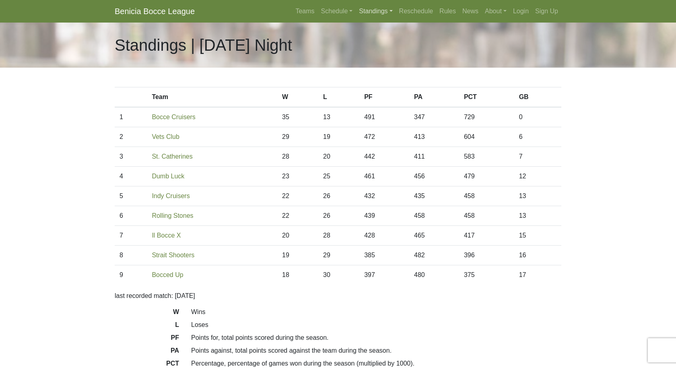
click at [378, 7] on link "Standings" at bounding box center [376, 11] width 40 height 16
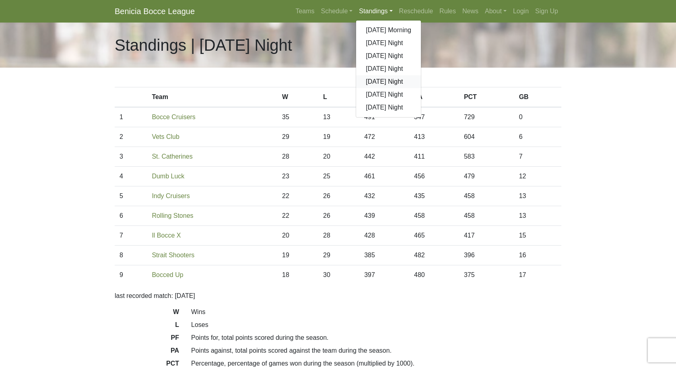
click at [378, 81] on link "[DATE] Night" at bounding box center [388, 81] width 65 height 13
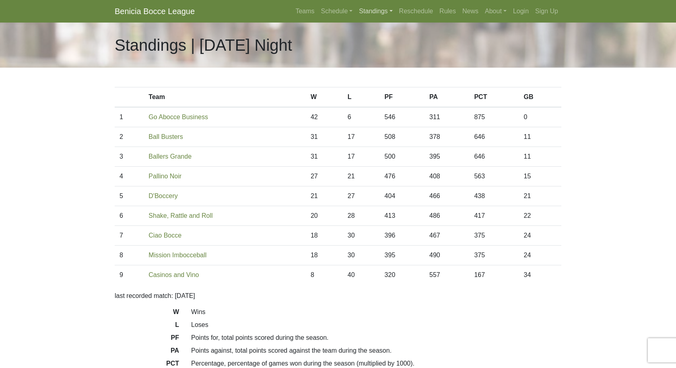
click at [371, 11] on link "Standings" at bounding box center [376, 11] width 40 height 16
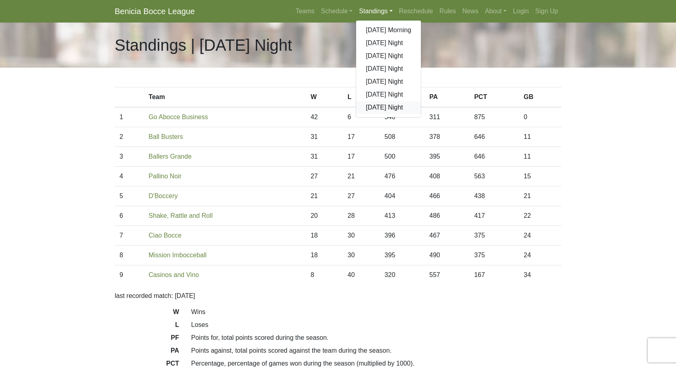
click at [384, 104] on link "[DATE] Night" at bounding box center [388, 107] width 65 height 13
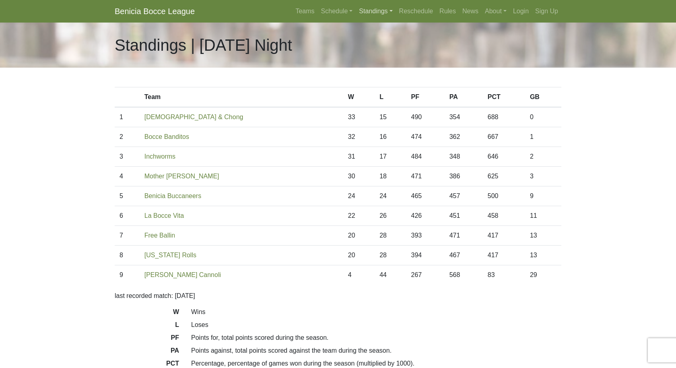
click at [364, 8] on link "Standings" at bounding box center [376, 11] width 40 height 16
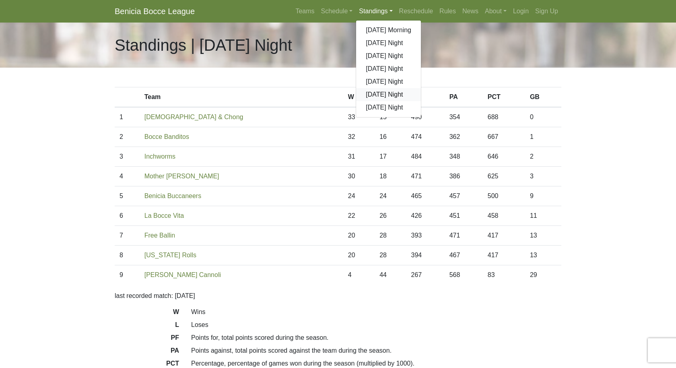
click at [375, 94] on link "[DATE] Night" at bounding box center [388, 94] width 65 height 13
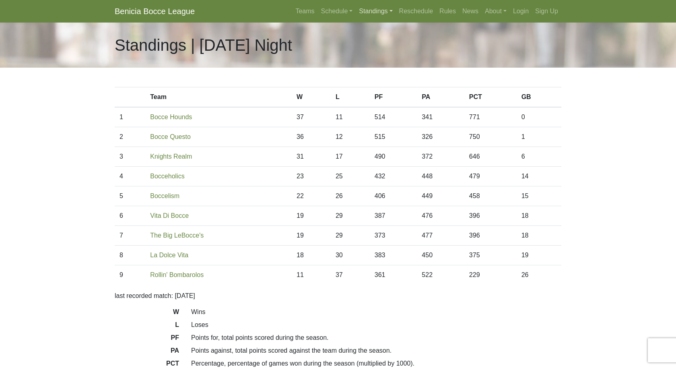
click at [367, 12] on link "Standings" at bounding box center [376, 11] width 40 height 16
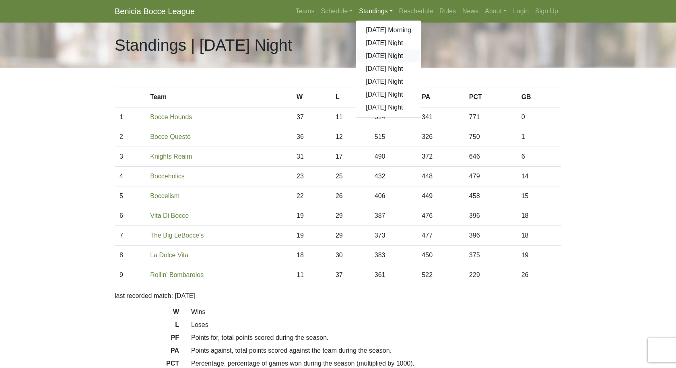
click at [374, 54] on link "[DATE] Night" at bounding box center [388, 55] width 65 height 13
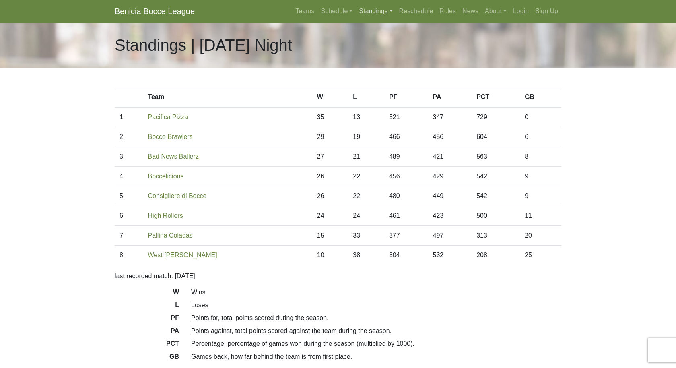
click at [378, 16] on link "Standings" at bounding box center [376, 11] width 40 height 16
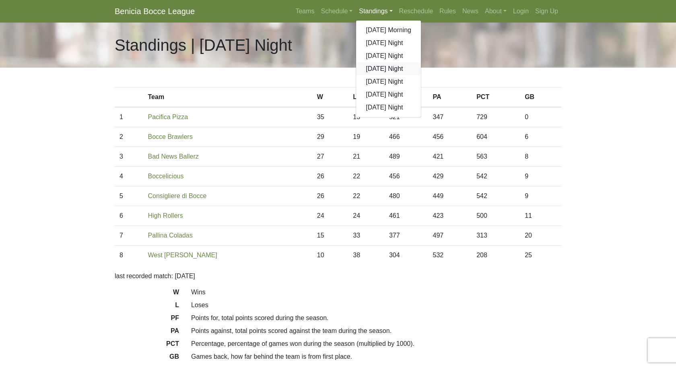
click at [382, 70] on link "[DATE] Night" at bounding box center [388, 68] width 65 height 13
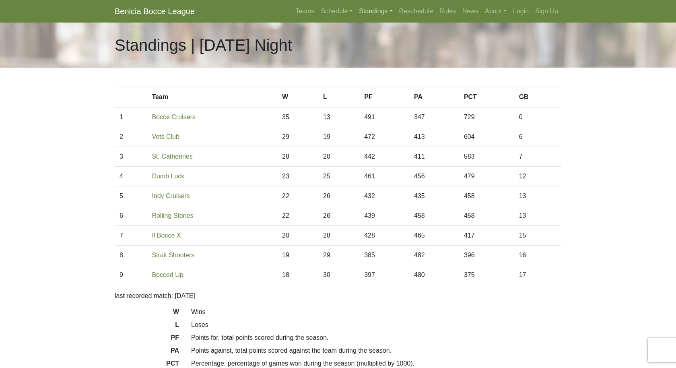
click at [364, 11] on link "Standings" at bounding box center [376, 11] width 40 height 16
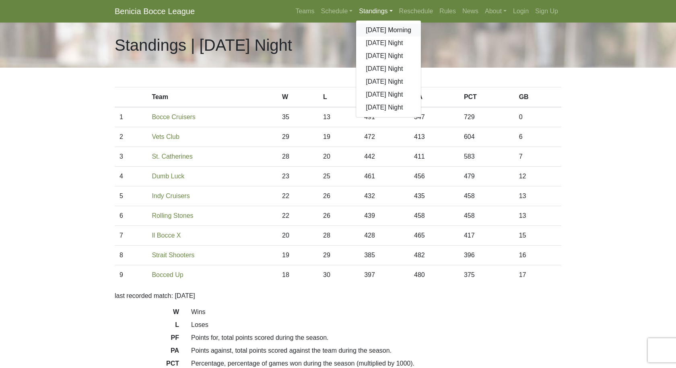
click at [371, 32] on link "[DATE] Morning" at bounding box center [388, 30] width 65 height 13
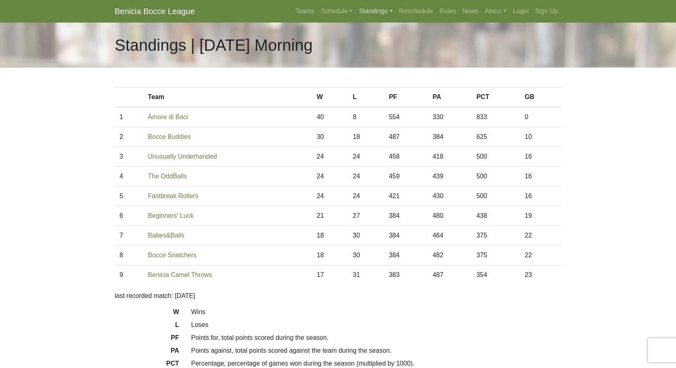
click at [378, 13] on link "Standings" at bounding box center [376, 11] width 40 height 16
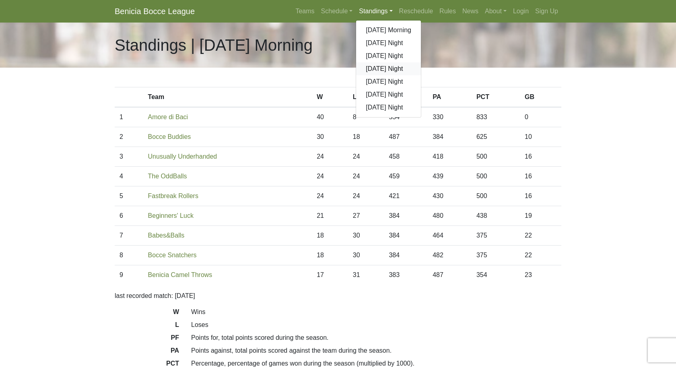
click at [373, 72] on link "[DATE] Night" at bounding box center [388, 68] width 65 height 13
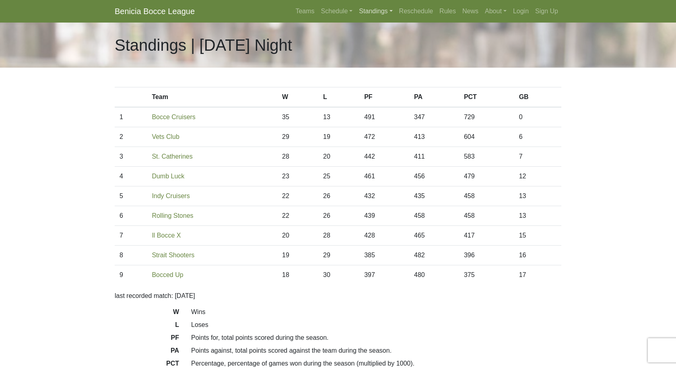
click at [361, 13] on link "Standings" at bounding box center [376, 11] width 40 height 16
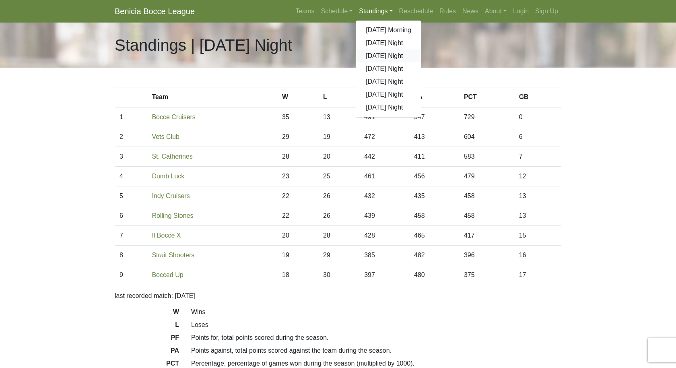
click at [375, 59] on link "[DATE] Night" at bounding box center [388, 55] width 65 height 13
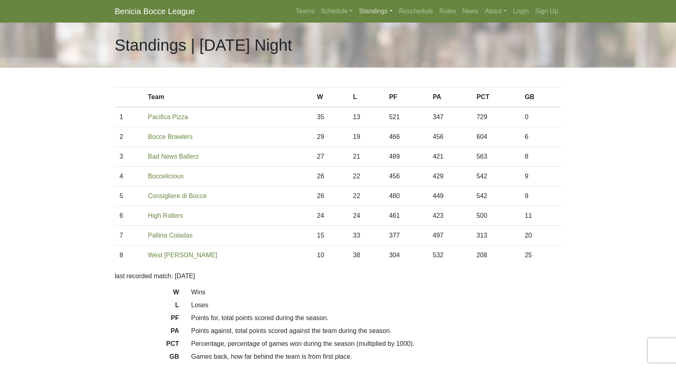
click at [371, 7] on link "Standings" at bounding box center [376, 11] width 40 height 16
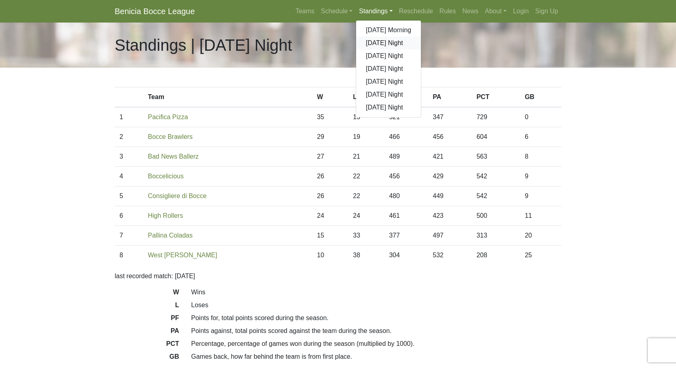
click at [379, 43] on link "[DATE] Night" at bounding box center [388, 43] width 65 height 13
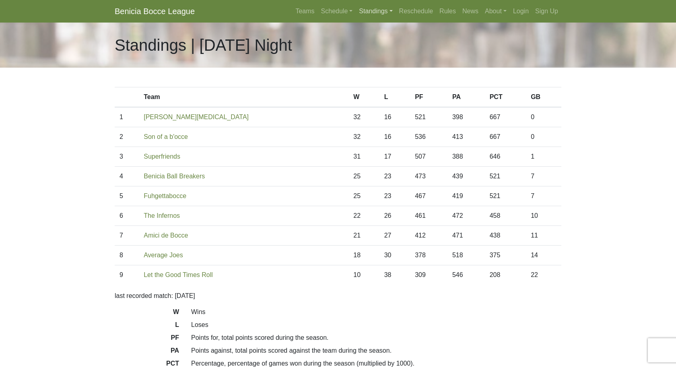
click at [379, 16] on link "Standings" at bounding box center [376, 11] width 40 height 16
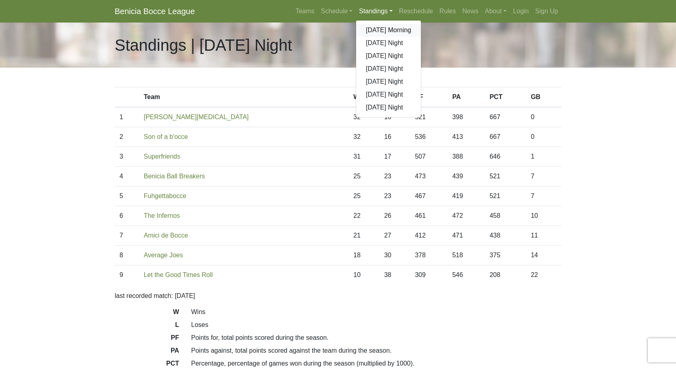
click at [381, 30] on link "[DATE] Morning" at bounding box center [388, 30] width 65 height 13
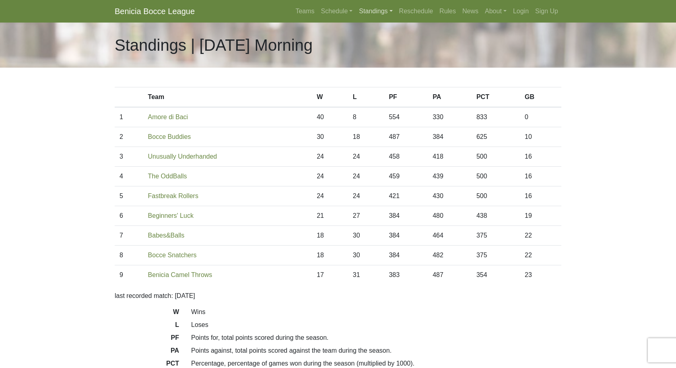
click at [380, 13] on link "Standings" at bounding box center [376, 11] width 40 height 16
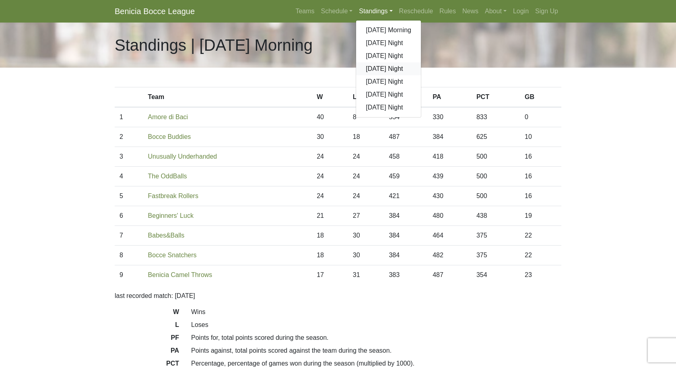
click at [382, 69] on link "[DATE] Night" at bounding box center [388, 68] width 65 height 13
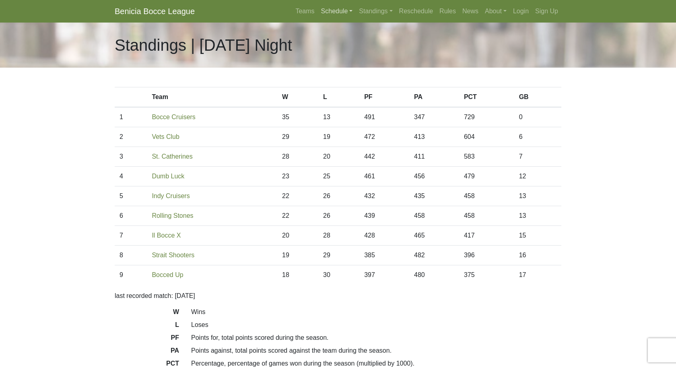
click at [334, 8] on link "Schedule" at bounding box center [337, 11] width 38 height 16
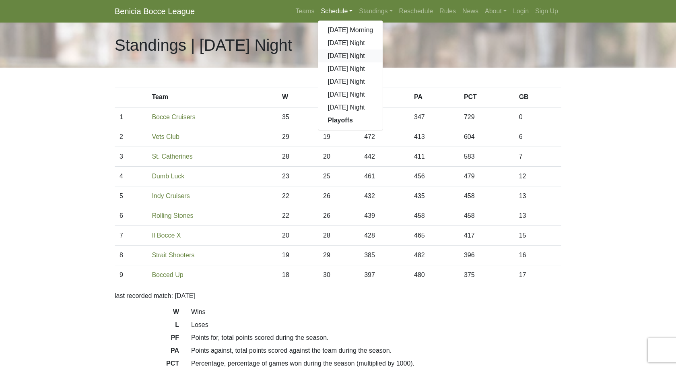
click at [330, 57] on link "[DATE] Night" at bounding box center [350, 55] width 65 height 13
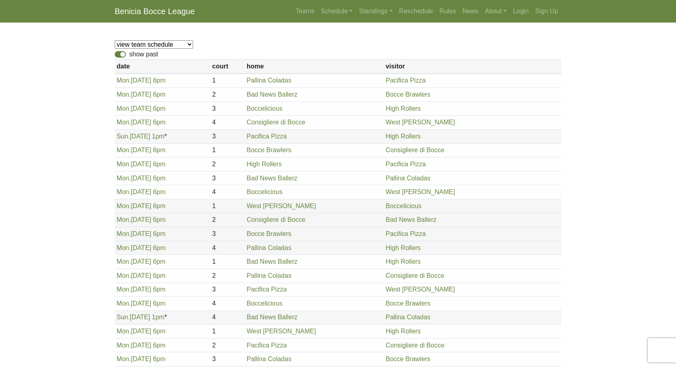
scroll to position [47, 0]
click at [175, 43] on select "view team schedule Pallina Coladas Bocce Brawlers Boccelicious West Enders Cons…" at bounding box center [154, 44] width 78 height 8
select select "1861"
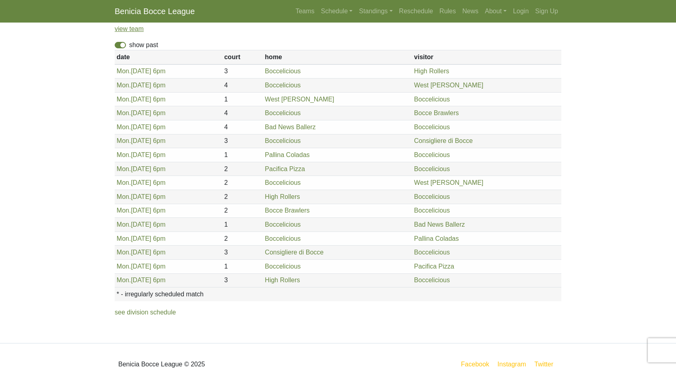
scroll to position [60, 0]
